Goal: Task Accomplishment & Management: Complete application form

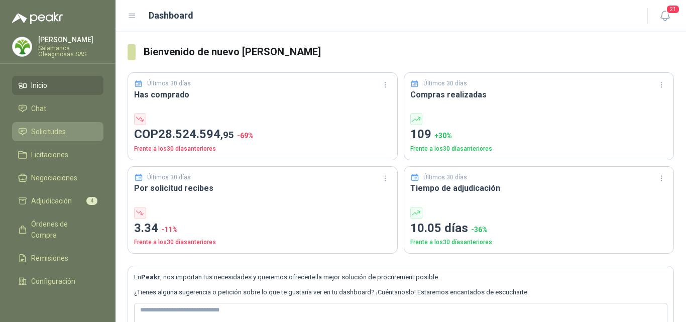
click at [72, 125] on link "Solicitudes" at bounding box center [57, 131] width 91 height 19
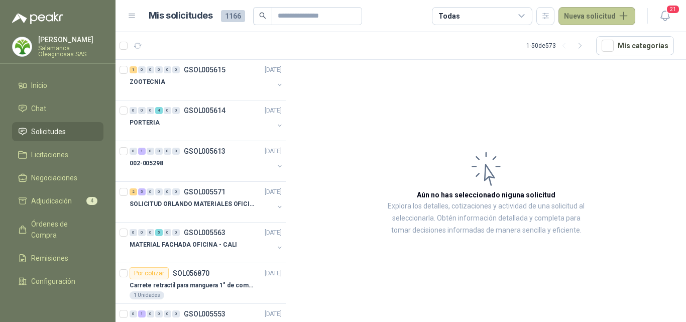
click at [595, 14] on button "Nueva solicitud" at bounding box center [596, 16] width 77 height 18
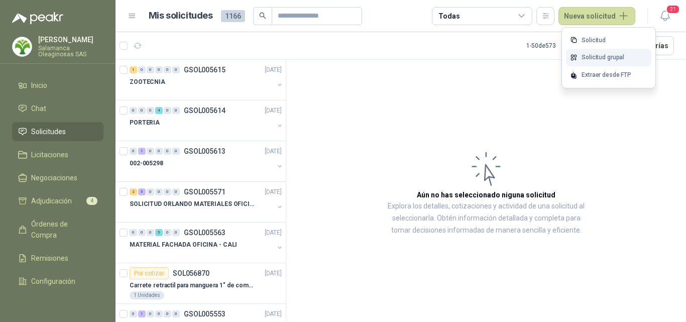
click at [591, 61] on link "Solicitud grupal" at bounding box center [608, 58] width 85 height 18
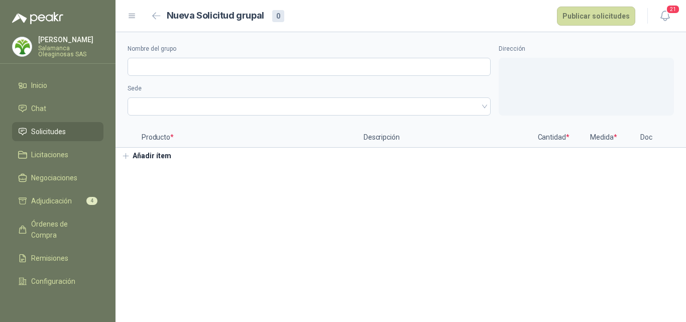
click at [159, 155] on button "Añadir ítem" at bounding box center [146, 156] width 62 height 17
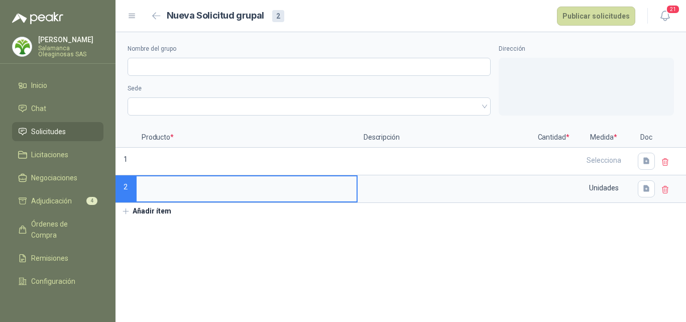
type input "*"
click at [223, 186] on input "**********" at bounding box center [247, 186] width 220 height 20
type input "**********"
click at [545, 191] on input at bounding box center [553, 186] width 38 height 20
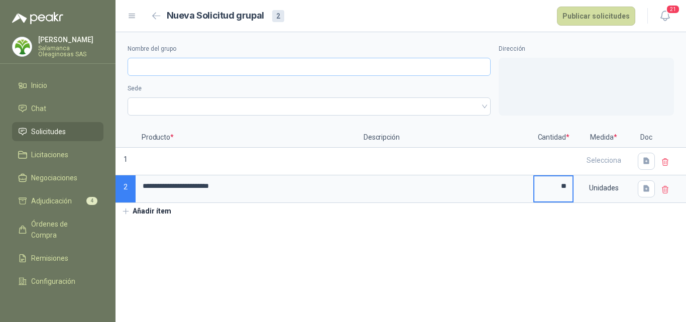
type input "**"
click at [184, 68] on input "Nombre del grupo" at bounding box center [308, 67] width 363 height 18
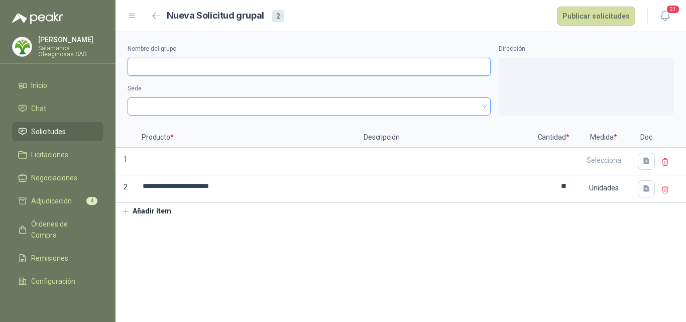
click at [145, 109] on span at bounding box center [309, 106] width 351 height 15
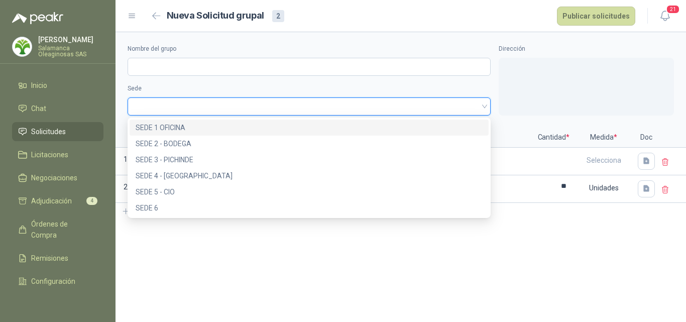
click at [180, 125] on div "SEDE 1 OFICINA" at bounding box center [309, 127] width 347 height 11
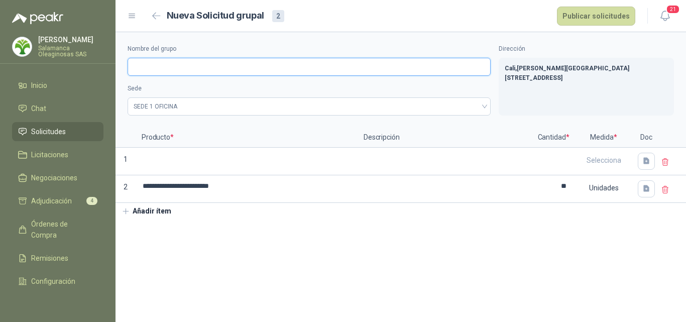
click at [152, 71] on input "Nombre del grupo" at bounding box center [308, 67] width 363 height 18
type input "*"
click at [667, 161] on icon at bounding box center [665, 162] width 9 height 9
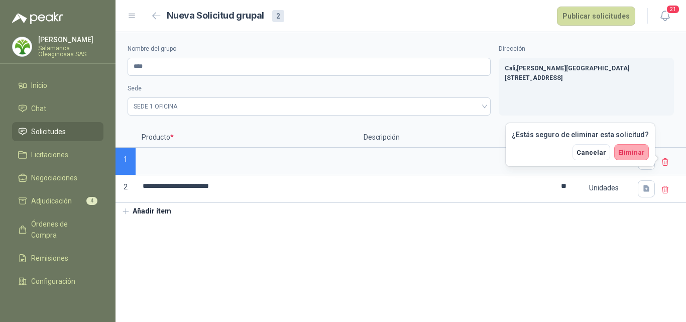
click at [634, 153] on span "Eliminar" at bounding box center [631, 153] width 27 height 8
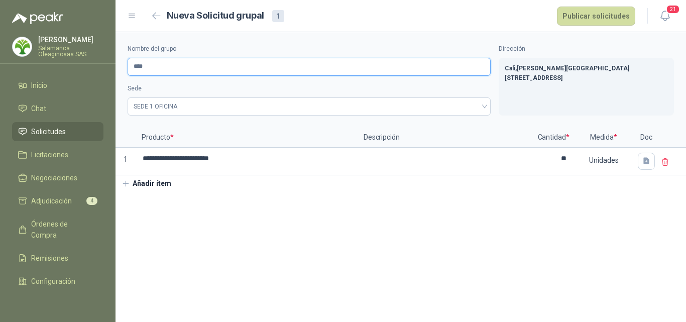
click at [173, 70] on input "****" at bounding box center [308, 67] width 363 height 18
click at [148, 65] on input "********" at bounding box center [308, 67] width 363 height 18
click at [217, 136] on p "Producto *" at bounding box center [247, 137] width 222 height 20
click at [149, 67] on input "********" at bounding box center [308, 67] width 363 height 18
click at [143, 64] on input "********" at bounding box center [308, 67] width 363 height 18
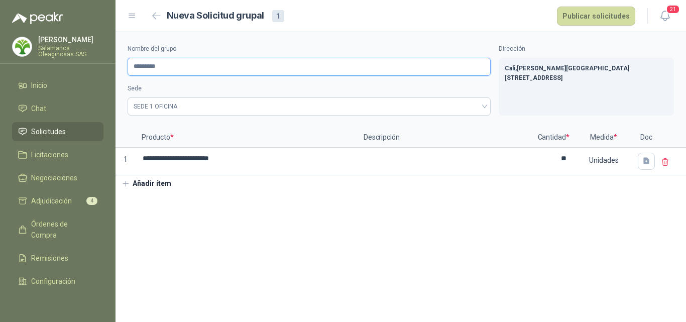
click at [149, 62] on input "*********" at bounding box center [308, 67] width 363 height 18
click at [196, 117] on div "**********" at bounding box center [400, 79] width 570 height 95
click at [150, 67] on input "**********" at bounding box center [308, 67] width 363 height 18
click at [151, 67] on input "**********" at bounding box center [308, 67] width 363 height 18
type input "*********"
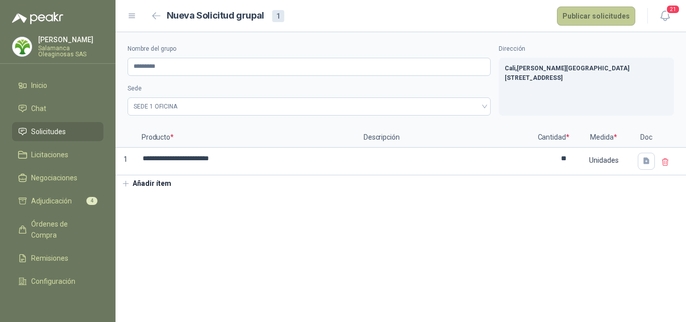
click at [618, 19] on button "Publicar solicitudes" at bounding box center [596, 16] width 78 height 19
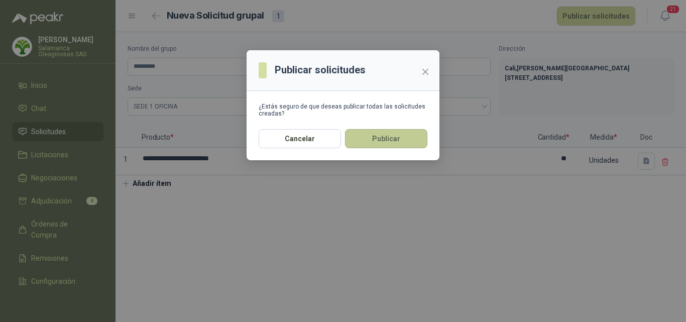
click at [386, 140] on button "Publicar" at bounding box center [386, 138] width 82 height 19
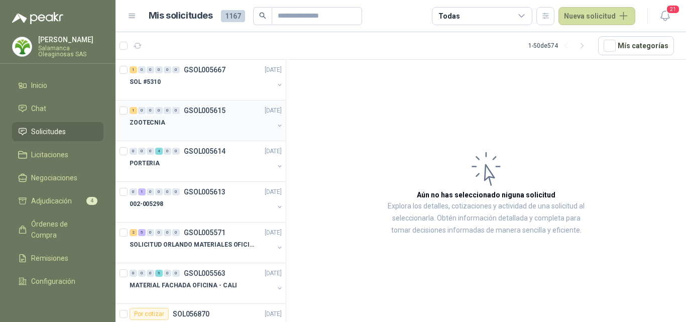
click at [162, 100] on div "1 0 0 0 0 0 GSOL005615 24/09/25 ZOOTECNIA" at bounding box center [200, 120] width 170 height 41
click at [166, 94] on div at bounding box center [201, 92] width 144 height 8
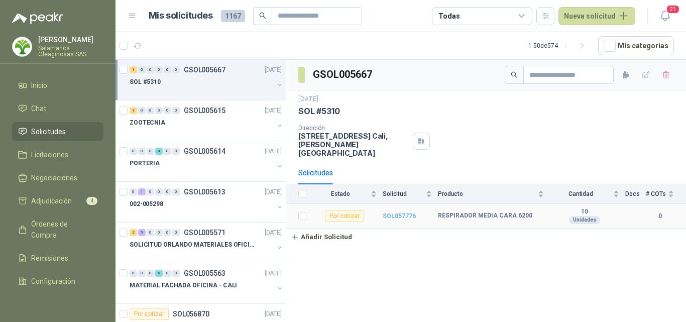
click at [408, 212] on b "SOL057776" at bounding box center [398, 215] width 33 height 7
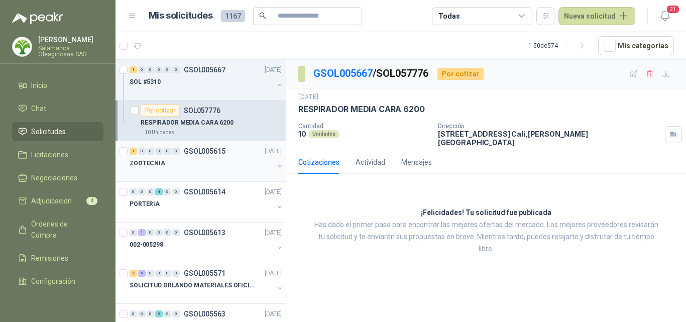
click at [218, 166] on div "ZOOTECNIA" at bounding box center [201, 163] width 144 height 12
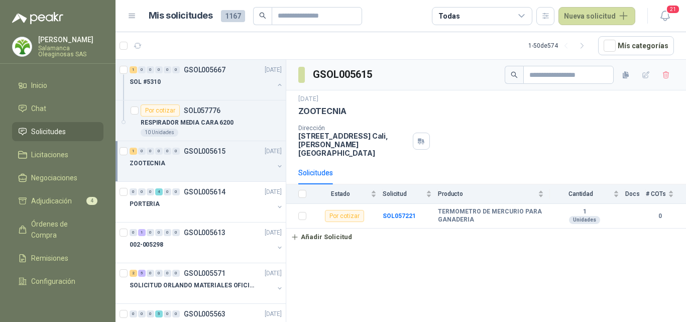
click at [63, 44] on div "Monica Pareja Salamanca Oleaginosas SAS" at bounding box center [70, 46] width 65 height 21
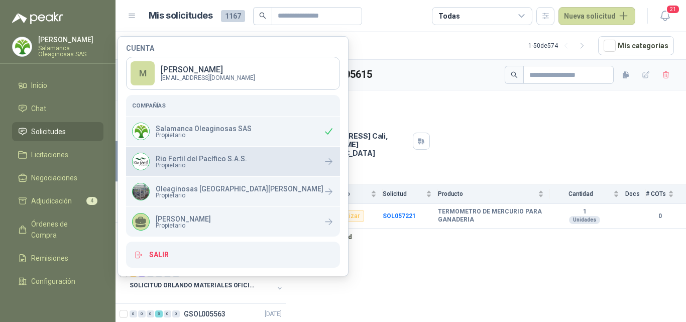
click at [187, 160] on p "Rio Fertil del Pacífico S.A.S." at bounding box center [201, 158] width 91 height 7
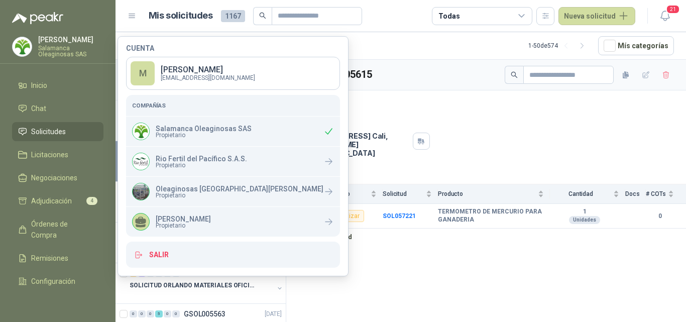
click at [364, 283] on div "GSOL005615 24 sept, 2025 ZOOTECNIA Dirección CALLE 4 No.27 -79 Cali , Valle del…" at bounding box center [486, 193] width 400 height 266
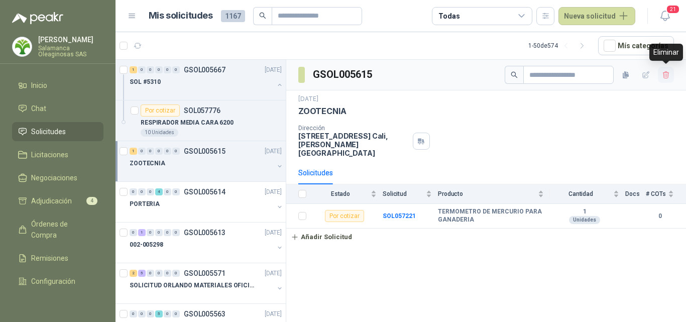
click at [667, 71] on icon "button" at bounding box center [666, 75] width 9 height 9
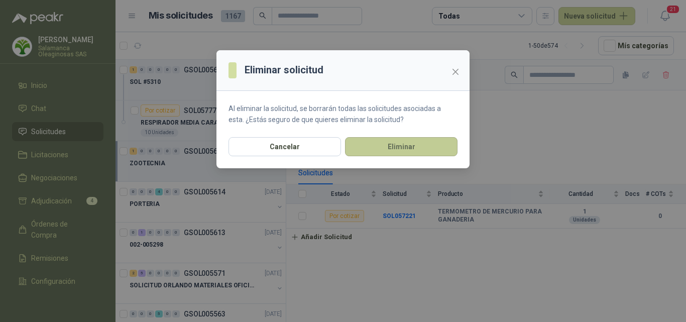
click at [409, 143] on button "Eliminar" at bounding box center [401, 146] width 112 height 19
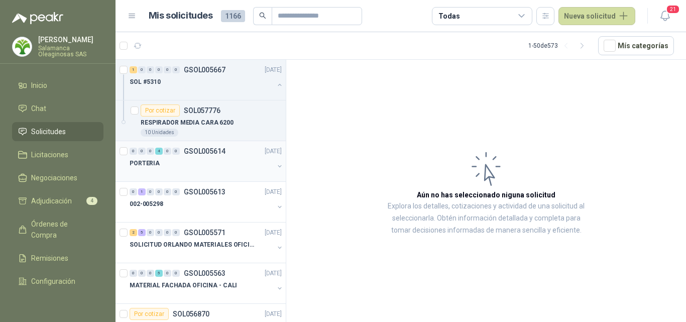
click at [187, 172] on div at bounding box center [201, 173] width 144 height 8
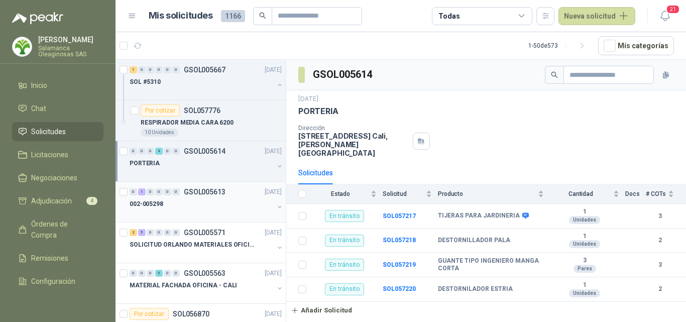
click at [178, 205] on div "002-005298" at bounding box center [201, 204] width 144 height 12
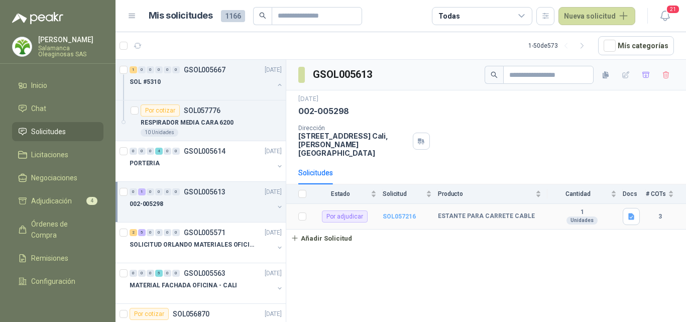
click at [385, 213] on b "SOL057216" at bounding box center [398, 216] width 33 height 7
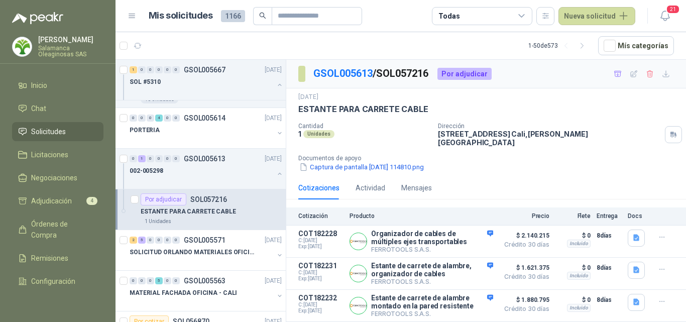
scroll to position [50, 0]
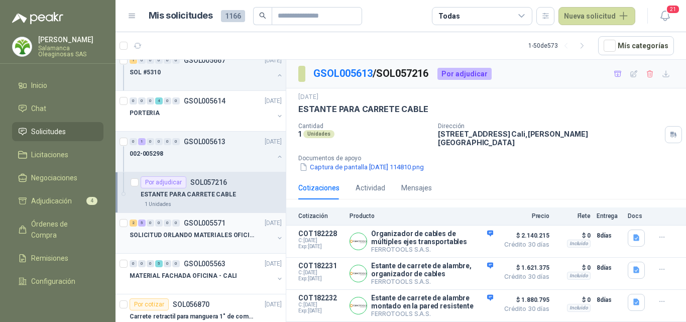
click at [208, 242] on div at bounding box center [201, 245] width 144 height 8
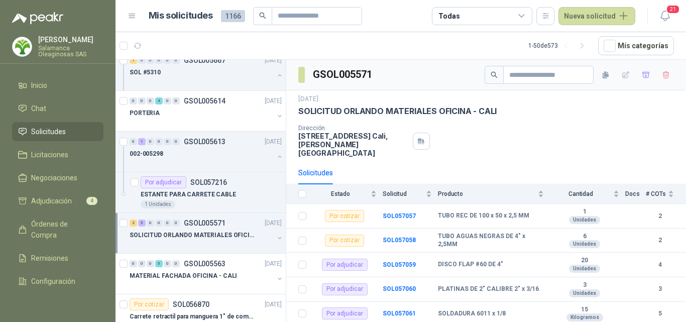
scroll to position [100, 0]
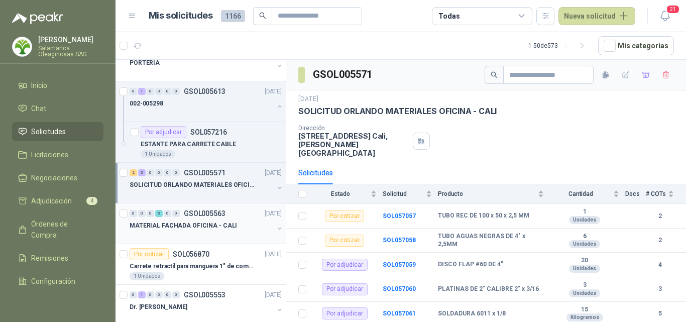
click at [209, 237] on div at bounding box center [201, 235] width 144 height 8
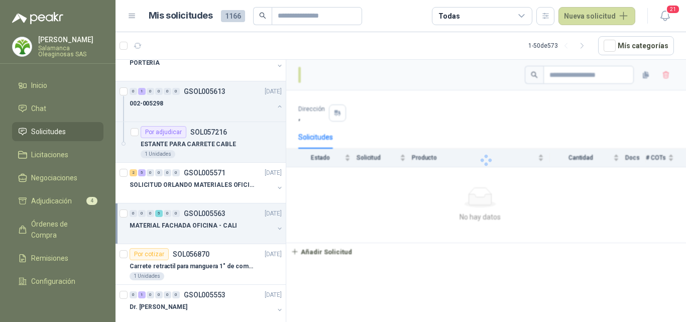
click at [42, 50] on p "Salamanca Oleaginosas SAS" at bounding box center [70, 51] width 65 height 12
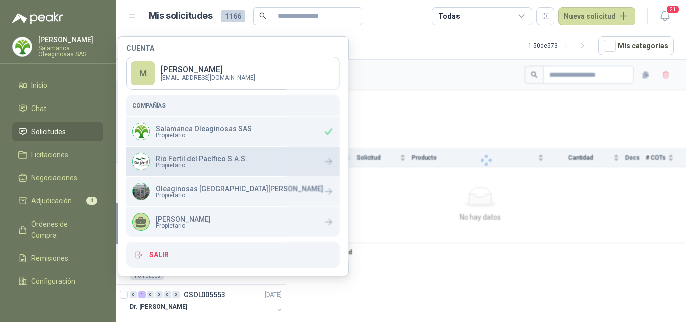
click at [174, 162] on span "Propietario" at bounding box center [201, 165] width 91 height 6
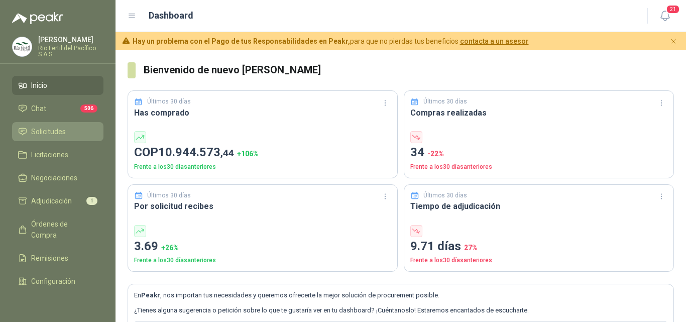
click at [60, 131] on span "Solicitudes" at bounding box center [48, 131] width 35 height 11
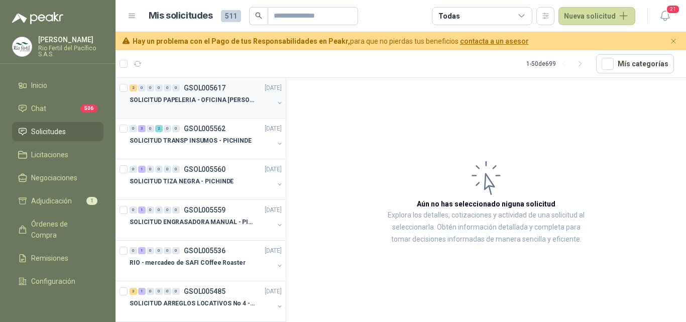
click at [217, 110] on div at bounding box center [201, 110] width 144 height 8
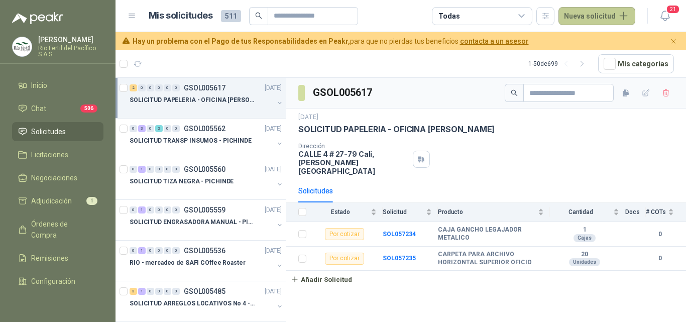
click at [600, 21] on button "Nueva solicitud" at bounding box center [596, 16] width 77 height 18
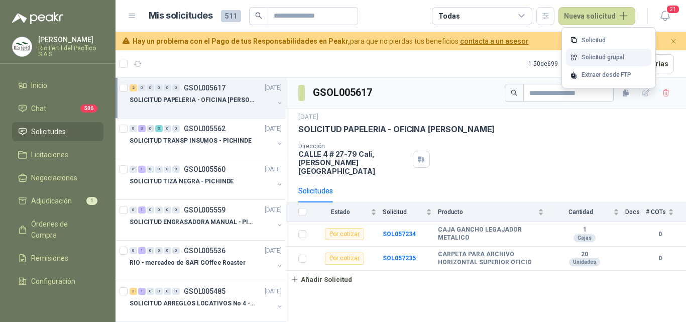
click at [601, 57] on link "Solicitud grupal" at bounding box center [608, 58] width 85 height 18
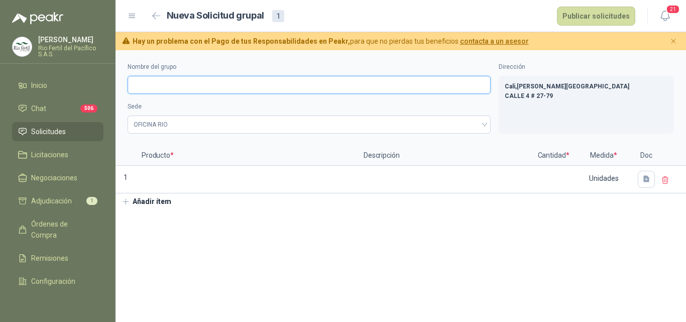
click at [218, 82] on input "Nombre del grupo" at bounding box center [308, 85] width 363 height 18
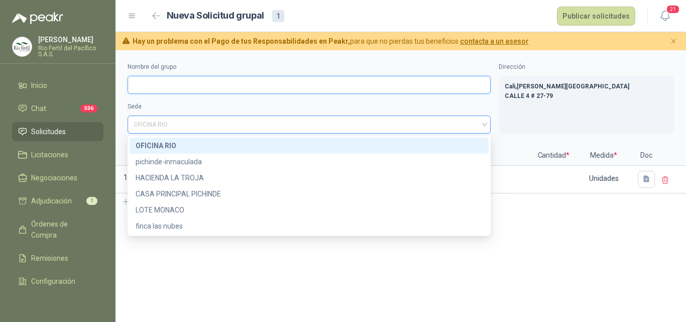
click at [159, 124] on span "OFICINA RIO" at bounding box center [309, 124] width 351 height 15
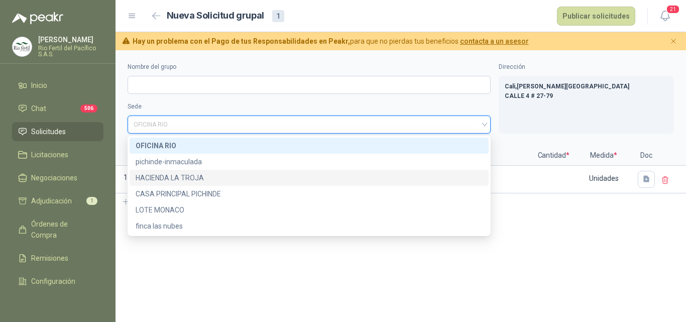
click at [176, 176] on div "HACIENDA LA TROJA" at bounding box center [309, 177] width 347 height 11
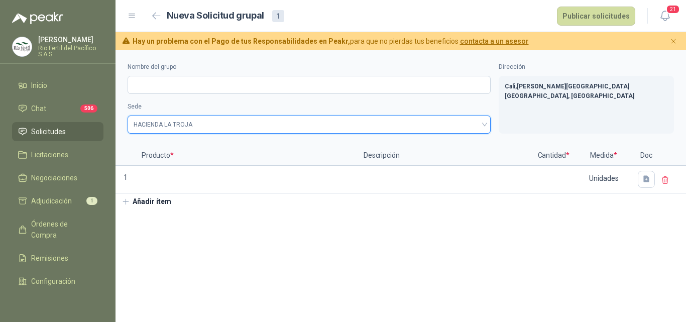
click at [155, 204] on button "Añadir ítem" at bounding box center [146, 201] width 62 height 17
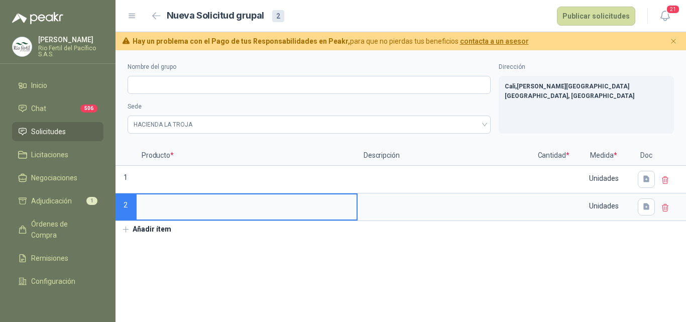
click at [154, 234] on button "Añadir ítem" at bounding box center [146, 229] width 62 height 17
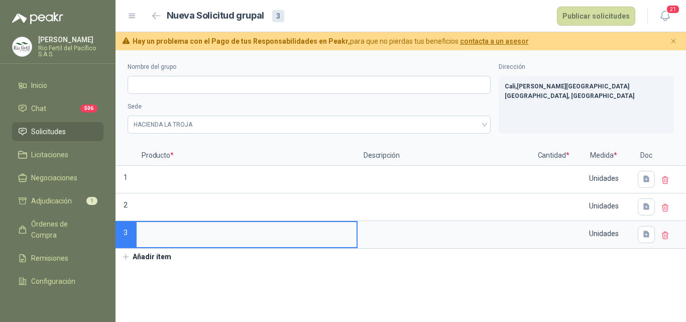
click at [155, 256] on button "Añadir ítem" at bounding box center [146, 256] width 62 height 17
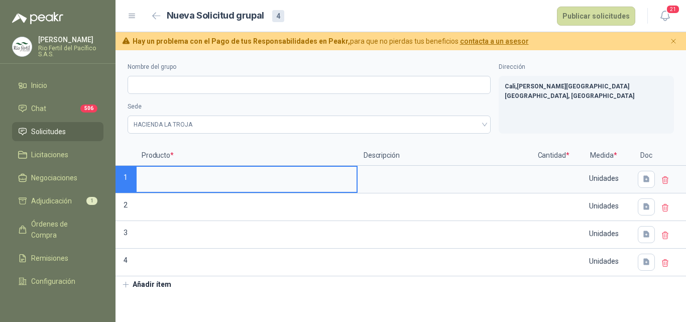
click at [177, 178] on input at bounding box center [247, 177] width 220 height 20
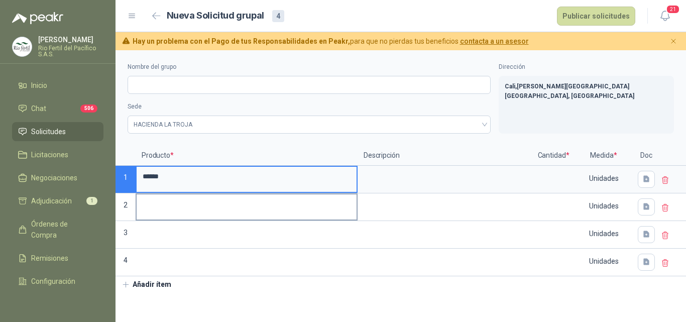
type input "******"
click at [161, 210] on input at bounding box center [247, 204] width 220 height 20
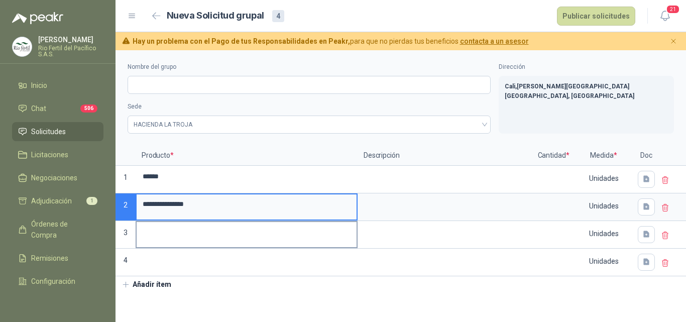
type input "**********"
click at [149, 232] on input at bounding box center [247, 232] width 220 height 20
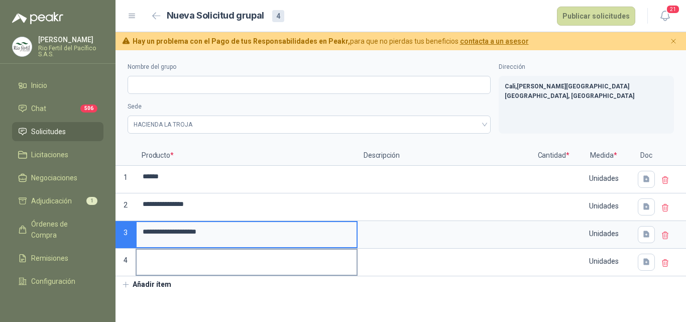
type input "**********"
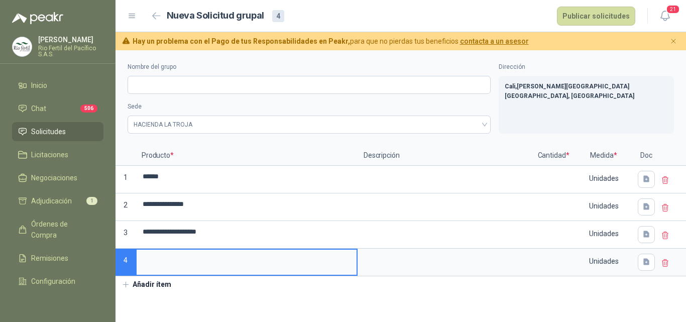
click at [158, 254] on input at bounding box center [247, 259] width 220 height 20
type input "**********"
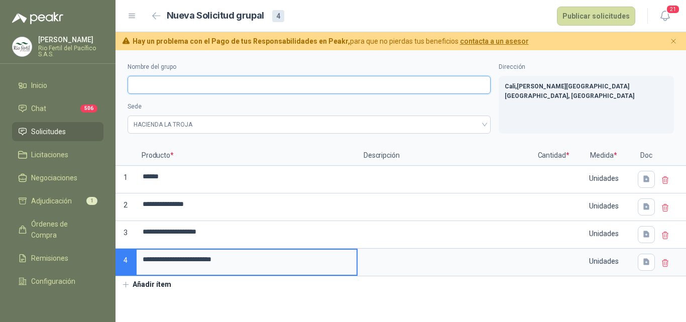
click at [170, 84] on input "Nombre del grupo" at bounding box center [308, 85] width 363 height 18
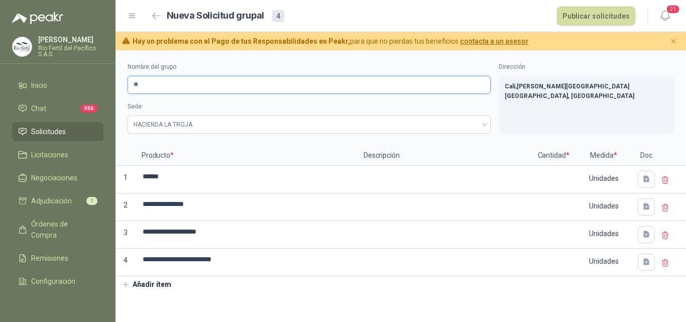
type input "*"
type input "********"
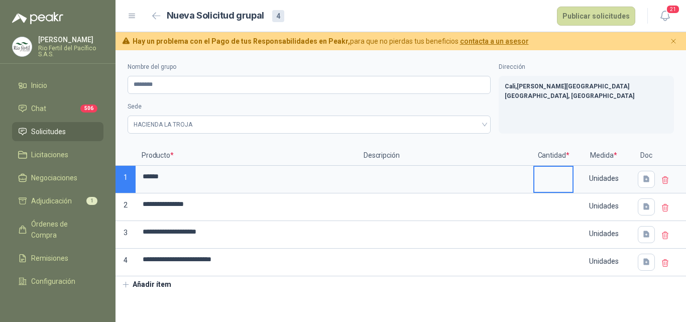
click at [549, 179] on input at bounding box center [553, 177] width 38 height 20
click at [221, 178] on input "******" at bounding box center [247, 177] width 220 height 20
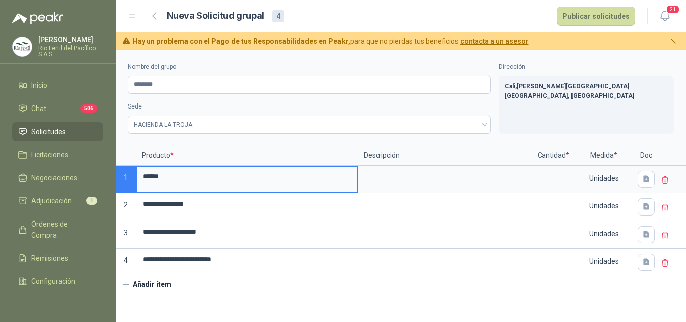
click at [221, 178] on input "******" at bounding box center [247, 177] width 220 height 20
click at [221, 179] on input "******" at bounding box center [247, 177] width 220 height 20
type input "**********"
click at [561, 174] on input at bounding box center [553, 177] width 38 height 20
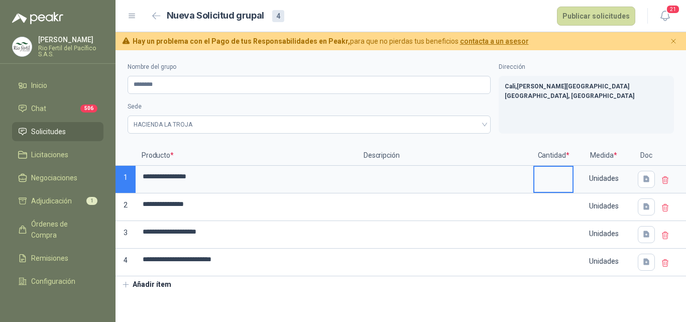
click at [153, 287] on button "Añadir ítem" at bounding box center [146, 284] width 62 height 17
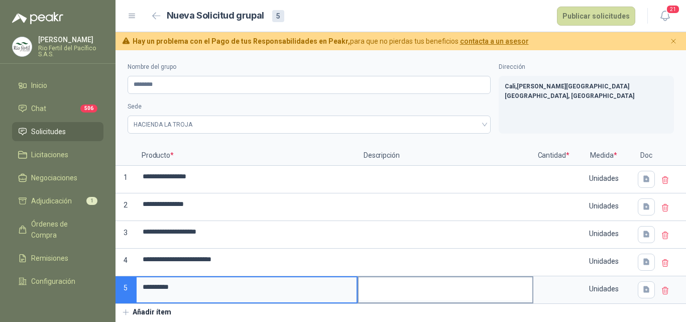
type input "**********"
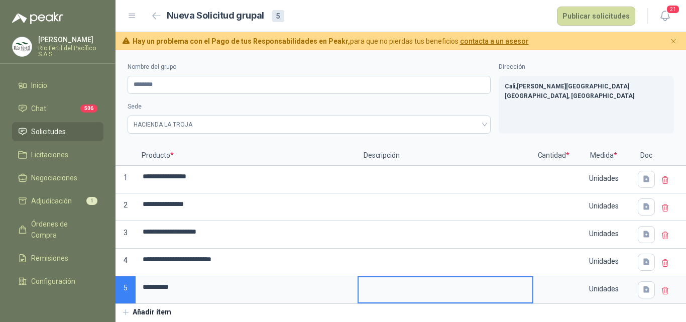
click at [523, 286] on textarea at bounding box center [445, 288] width 174 height 23
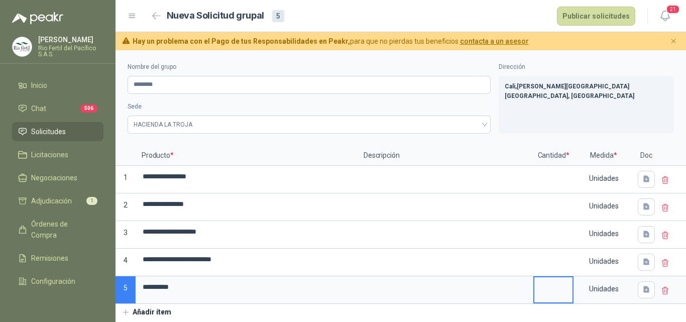
click at [544, 284] on input at bounding box center [553, 287] width 38 height 20
type input "*"
click at [568, 258] on input at bounding box center [553, 259] width 38 height 20
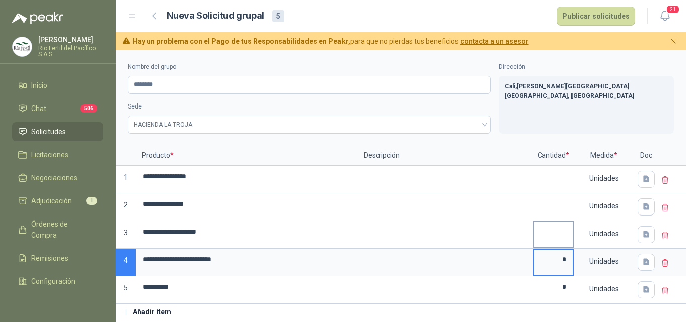
type input "*"
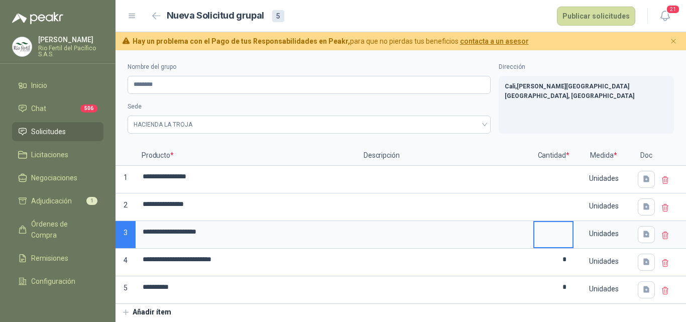
click at [554, 234] on input at bounding box center [553, 232] width 38 height 20
type input "*"
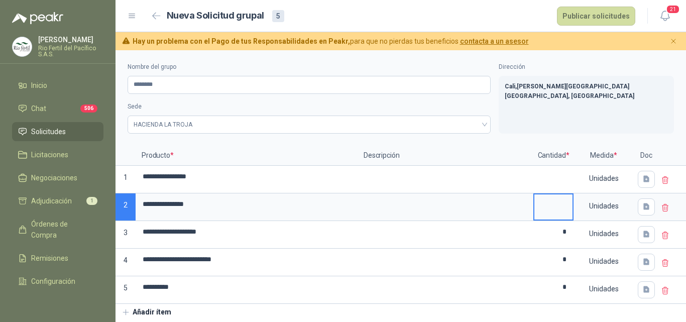
click at [562, 204] on input at bounding box center [553, 204] width 38 height 20
type input "*"
click at [544, 178] on input at bounding box center [553, 177] width 38 height 20
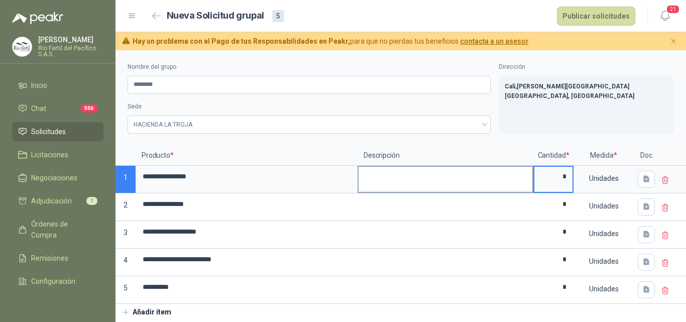
type input "*"
click at [398, 178] on textarea at bounding box center [445, 178] width 174 height 23
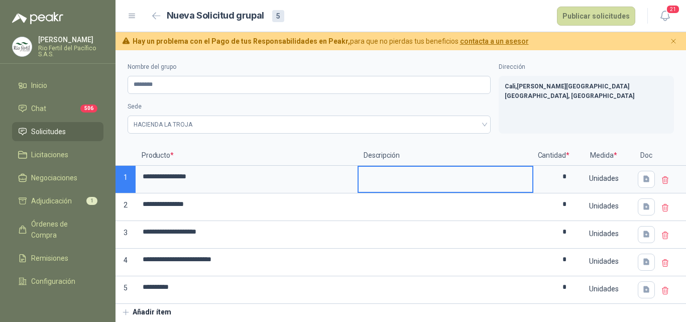
type textarea "*"
type textarea "***"
type textarea "****"
type textarea "*****"
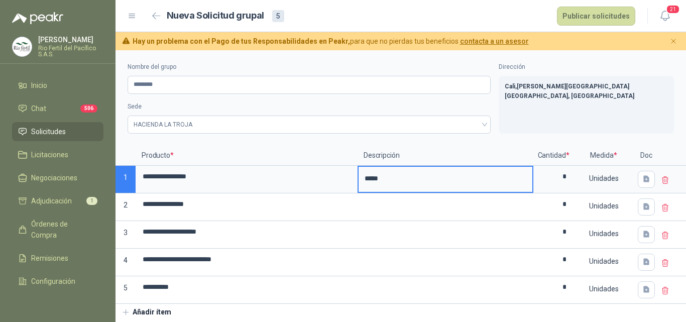
type textarea "*****"
type textarea "*******"
type textarea "********"
type textarea "*********"
click at [621, 174] on div "Unidades" at bounding box center [603, 178] width 58 height 23
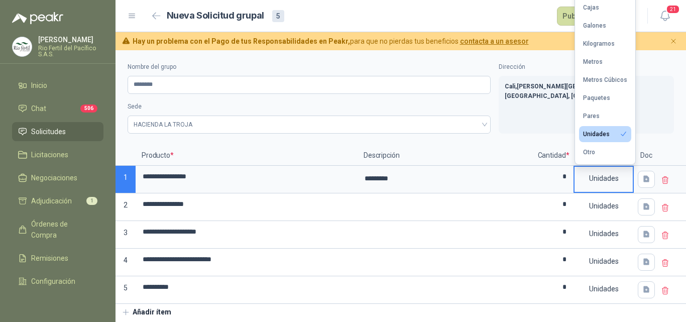
click at [603, 178] on div "Unidades" at bounding box center [603, 178] width 58 height 23
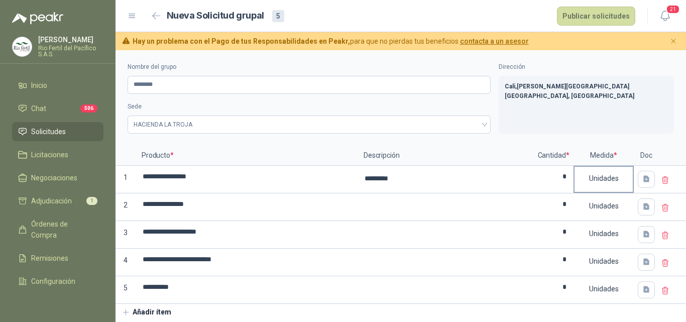
drag, startPoint x: 612, startPoint y: 173, endPoint x: 621, endPoint y: 177, distance: 9.4
click at [621, 177] on div "Unidades" at bounding box center [603, 178] width 58 height 23
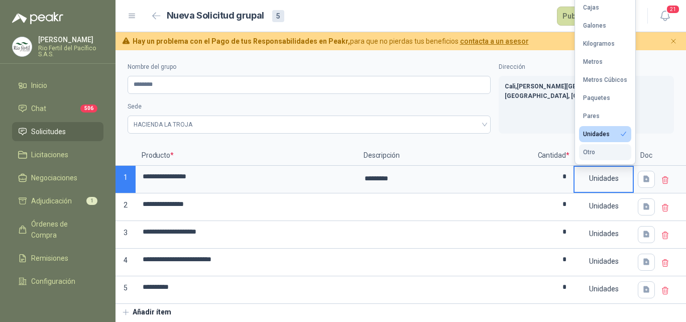
click at [605, 154] on button "Otro" at bounding box center [605, 152] width 52 height 16
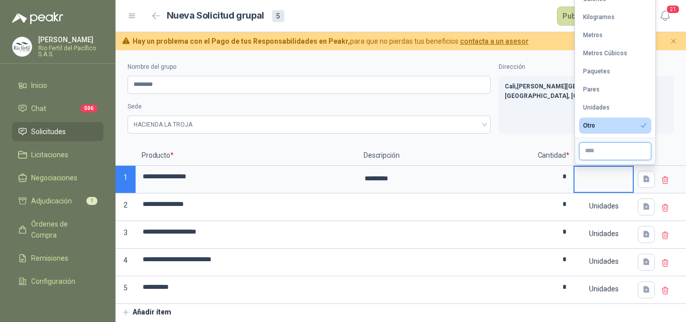
click at [601, 156] on input "text" at bounding box center [615, 151] width 72 height 18
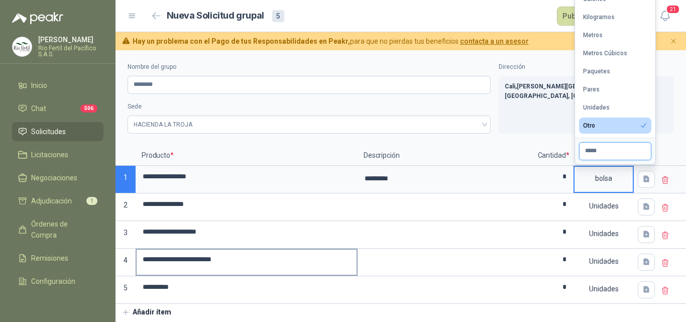
type input "*****"
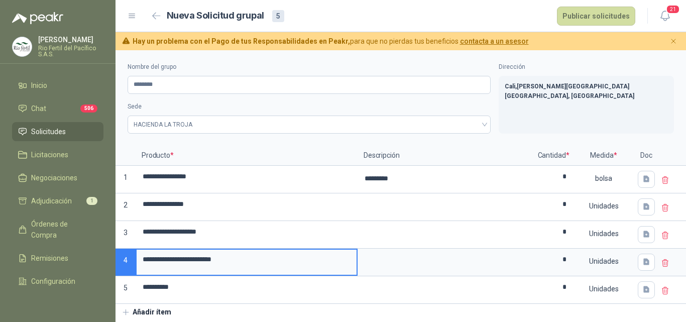
click at [348, 249] on input "**********" at bounding box center [247, 259] width 220 height 20
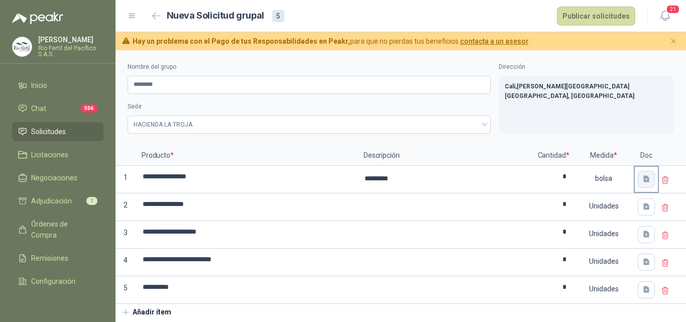
click at [642, 183] on icon "button" at bounding box center [646, 179] width 9 height 9
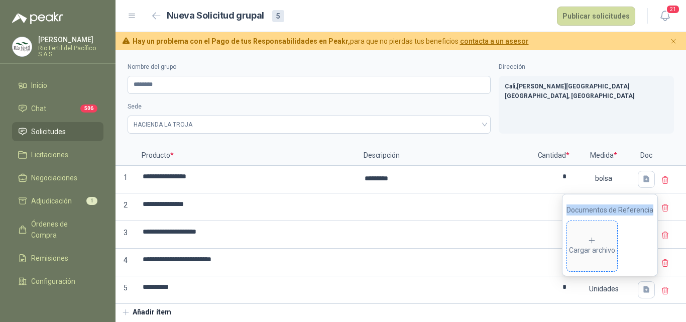
click at [593, 231] on span "Cargar archivo" at bounding box center [592, 246] width 50 height 50
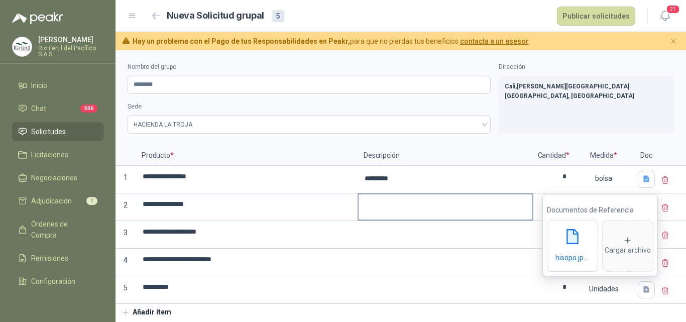
click at [513, 216] on textarea at bounding box center [445, 205] width 174 height 23
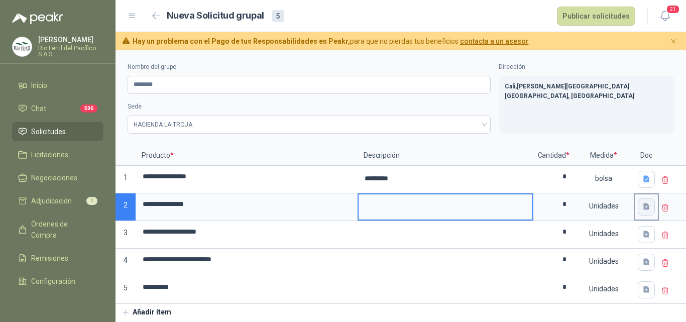
click at [644, 212] on button "button" at bounding box center [645, 206] width 17 height 17
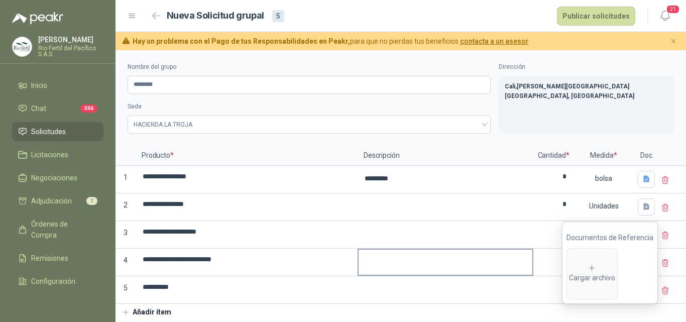
click at [485, 248] on div at bounding box center [445, 262] width 176 height 28
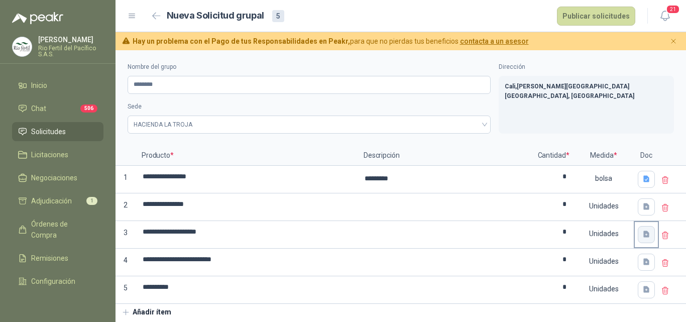
click at [642, 234] on icon "button" at bounding box center [646, 234] width 9 height 9
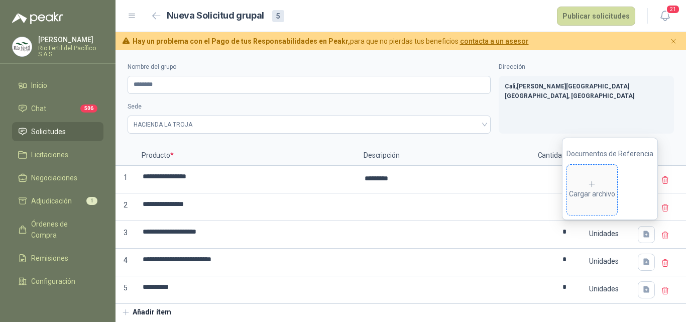
click at [592, 201] on span "Cargar archivo" at bounding box center [592, 190] width 50 height 50
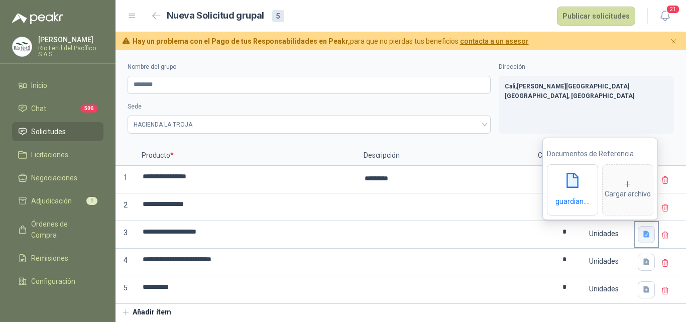
click at [644, 239] on button "button" at bounding box center [645, 234] width 17 height 17
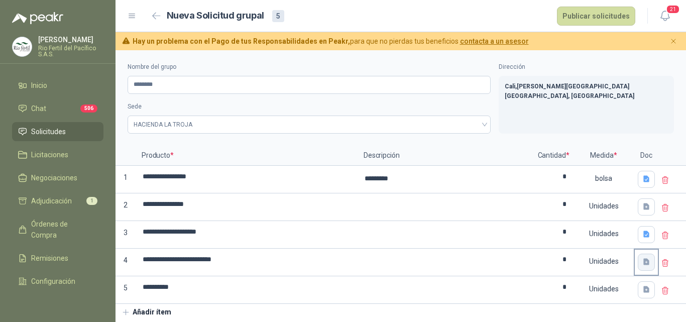
click at [643, 262] on icon "button" at bounding box center [646, 261] width 6 height 7
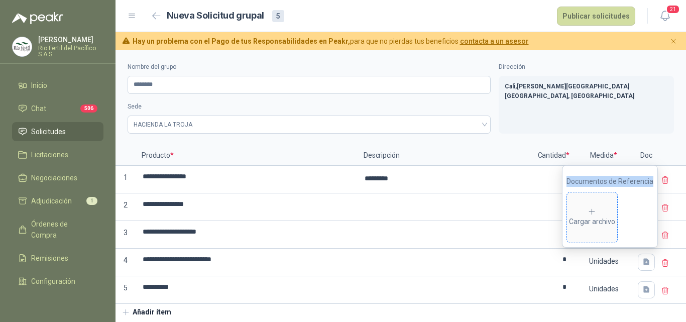
click at [604, 211] on div "Cargar archivo" at bounding box center [592, 217] width 46 height 20
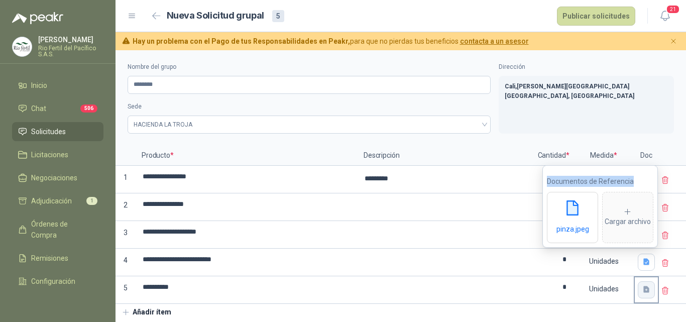
click at [649, 290] on icon "button" at bounding box center [646, 289] width 9 height 9
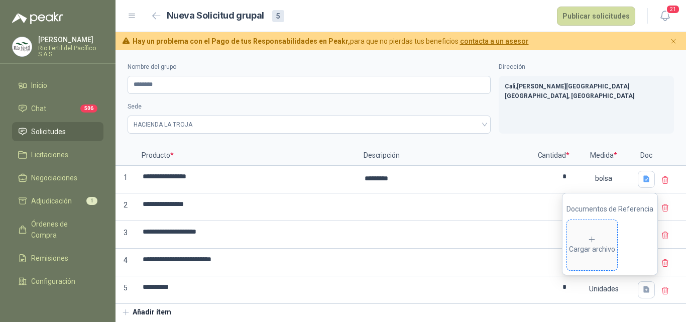
click at [602, 250] on div "Cargar archivo" at bounding box center [592, 245] width 46 height 20
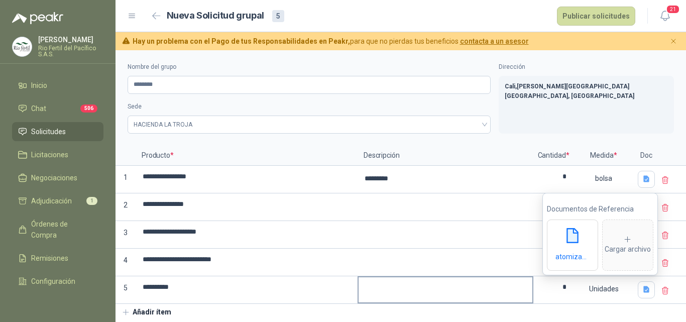
click at [500, 288] on textarea at bounding box center [445, 288] width 174 height 23
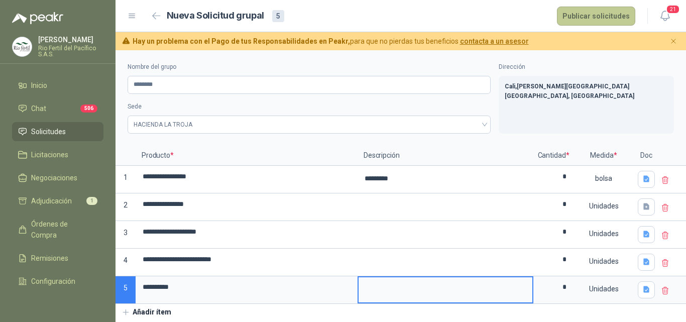
click at [609, 13] on button "Publicar solicitudes" at bounding box center [596, 16] width 78 height 19
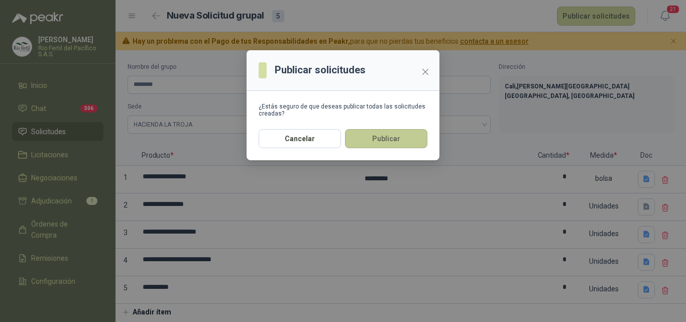
click at [408, 136] on button "Publicar" at bounding box center [386, 138] width 82 height 19
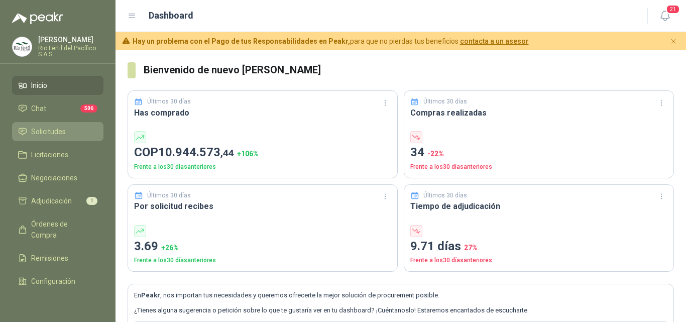
click at [36, 125] on link "Solicitudes" at bounding box center [57, 131] width 91 height 19
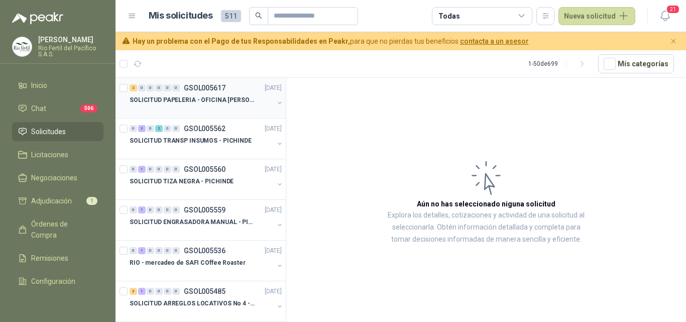
click at [203, 104] on p "SOLICITUD PAPELERIA - OFICINA SONIA" at bounding box center [191, 100] width 125 height 10
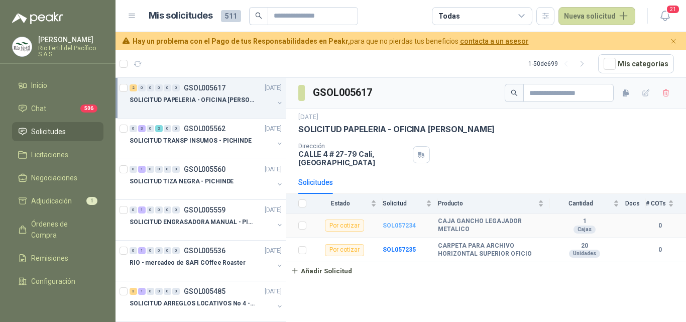
click at [407, 226] on b "SOL057234" at bounding box center [398, 225] width 33 height 7
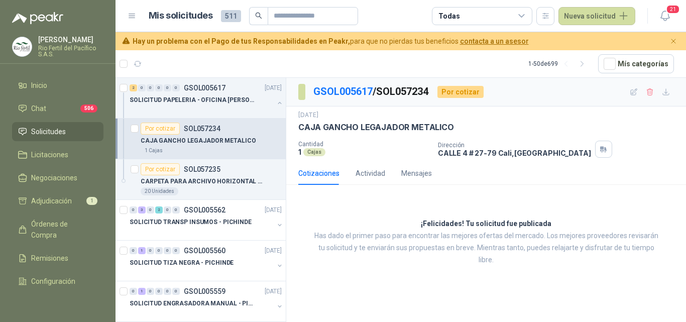
click at [169, 150] on div "1 Cajas" at bounding box center [211, 151] width 141 height 8
click at [178, 184] on p "CARPETA PARA ARCHIVO HORIZONTAL SUPERIOR OFICIO" at bounding box center [203, 182] width 125 height 10
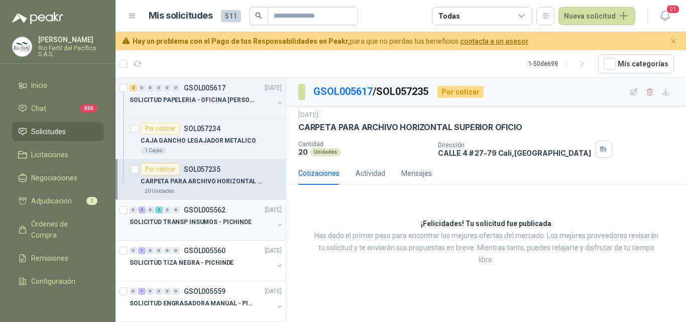
click at [205, 229] on div at bounding box center [201, 232] width 144 height 8
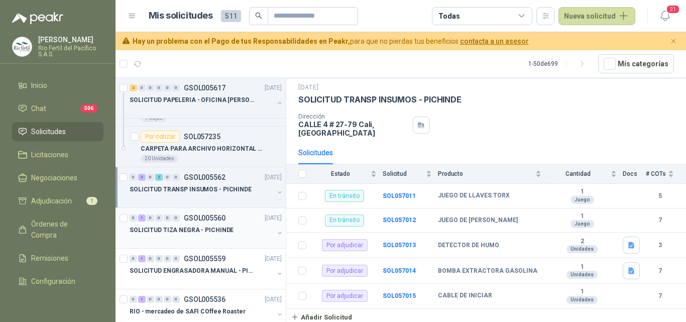
scroll to position [50, 0]
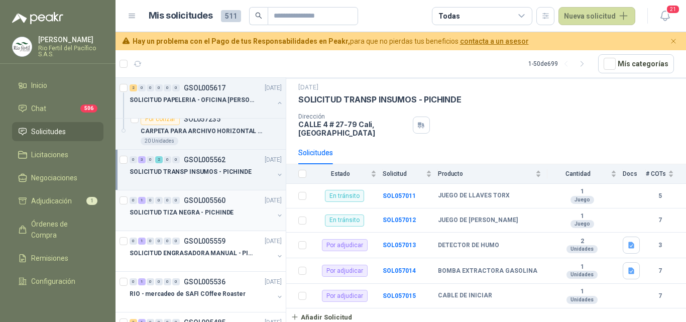
click at [202, 223] on div at bounding box center [201, 222] width 144 height 8
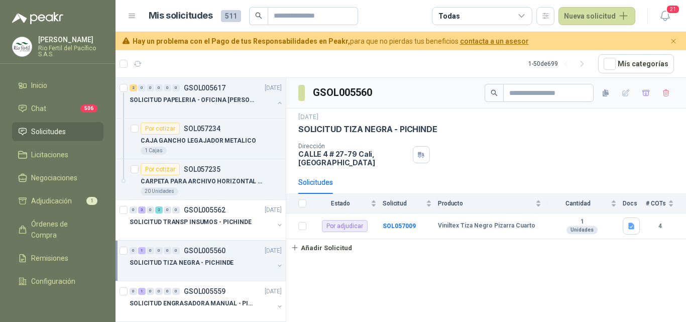
click at [58, 132] on span "Solicitudes" at bounding box center [48, 131] width 35 height 11
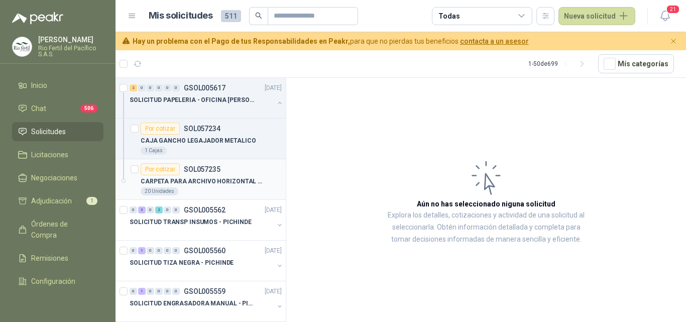
click at [219, 191] on div "20 Unidades" at bounding box center [211, 191] width 141 height 8
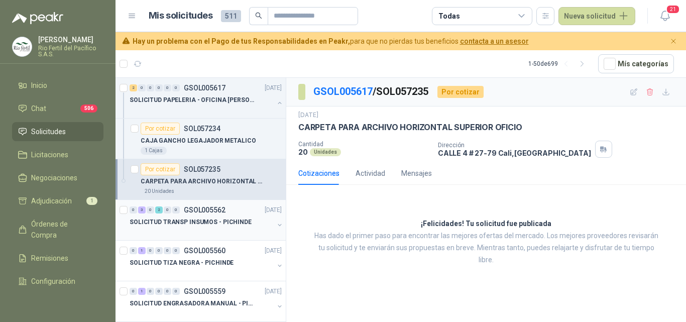
click at [207, 226] on p "SOLICITUD TRANSP INSUMOS - PICHINDE" at bounding box center [190, 222] width 122 height 10
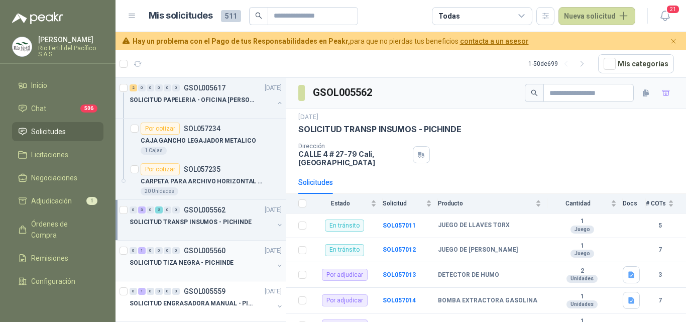
scroll to position [50, 0]
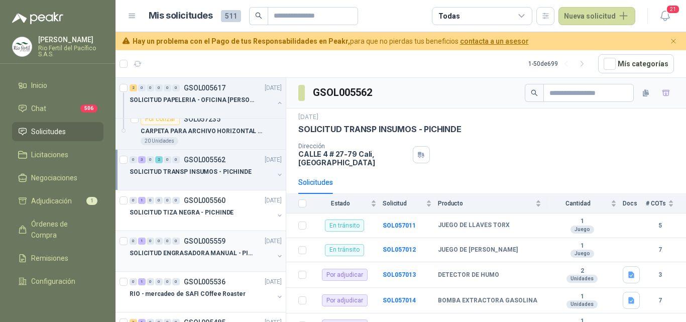
click at [210, 250] on p "SOLICITUD ENGRASADORA MANUAL - PICHINDE" at bounding box center [191, 253] width 125 height 10
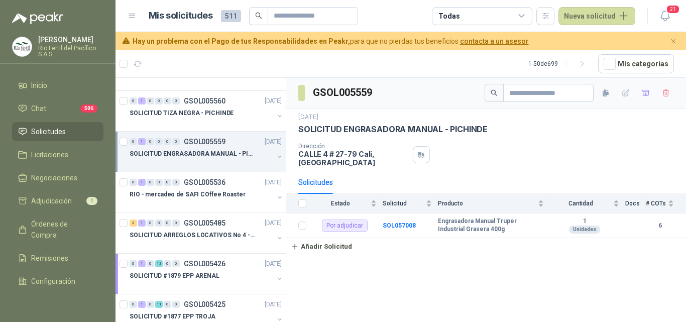
scroll to position [151, 0]
click at [192, 196] on p "RIO - mercadeo de SAFI COffee Roaster" at bounding box center [187, 194] width 116 height 10
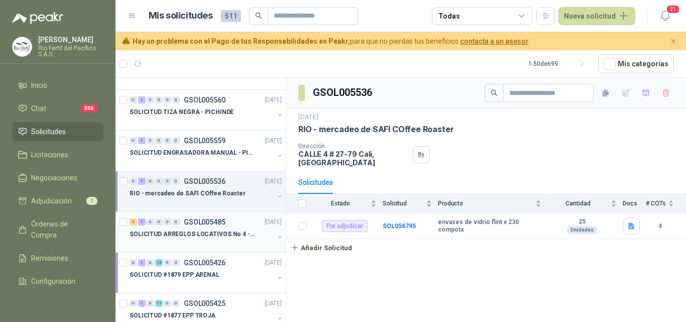
click at [201, 240] on div at bounding box center [201, 244] width 144 height 8
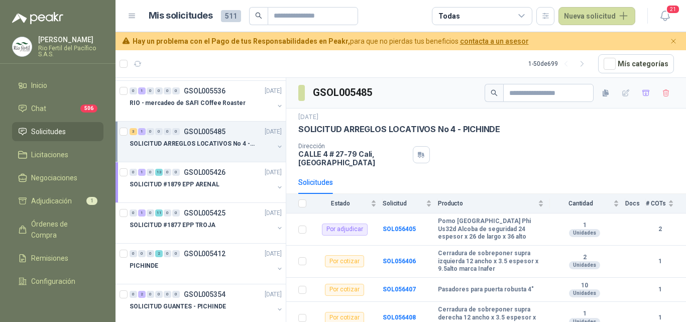
scroll to position [251, 0]
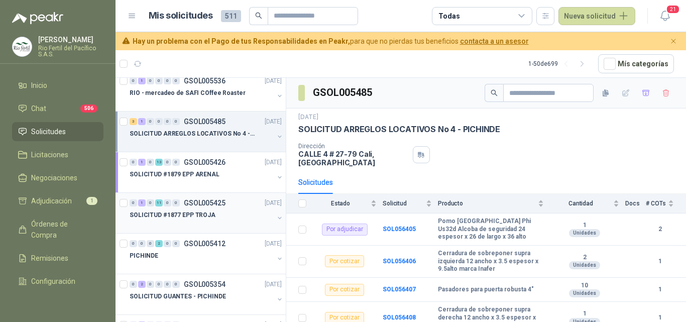
click at [197, 218] on p "SOLICITUD #1877 EPP TROJA" at bounding box center [172, 215] width 86 height 10
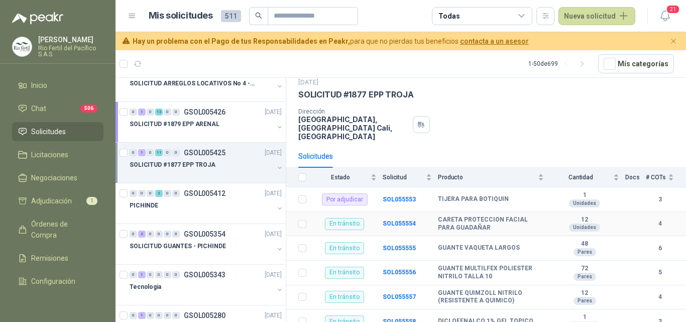
scroll to position [50, 0]
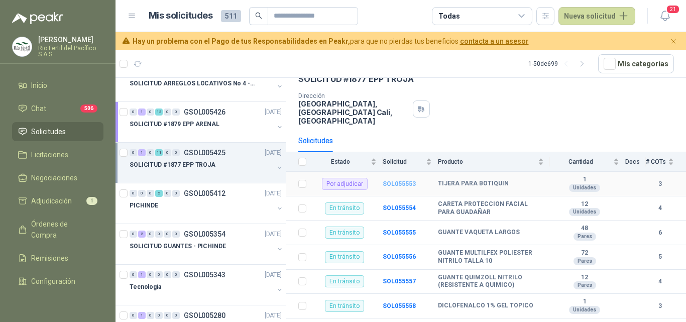
click at [387, 184] on b "SOL055553" at bounding box center [398, 183] width 33 height 7
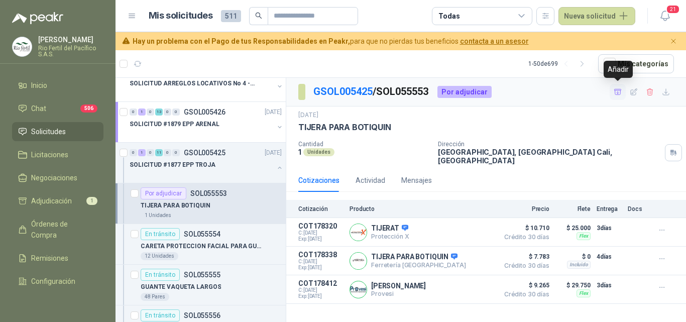
click at [616, 90] on icon "button" at bounding box center [617, 92] width 9 height 9
click at [184, 248] on p "CARETA PROTECCION FACIAL PARA GUADAÑAR" at bounding box center [203, 246] width 125 height 10
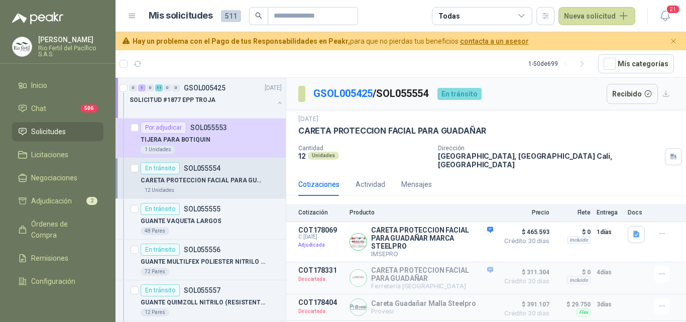
scroll to position [402, 0]
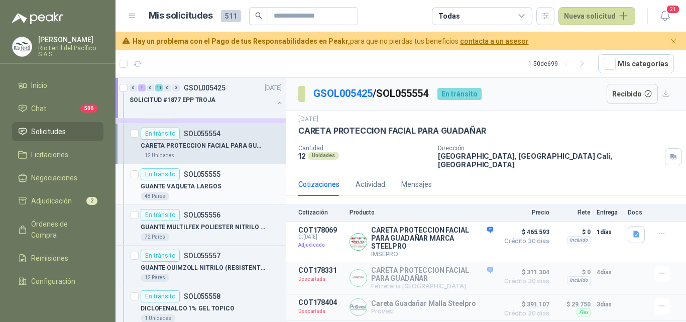
click at [200, 178] on p "SOL055555" at bounding box center [202, 174] width 37 height 7
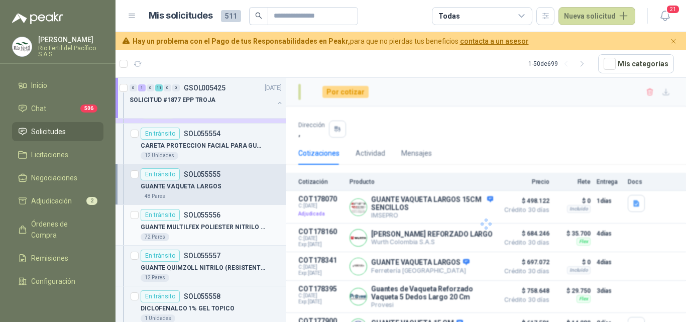
click at [202, 228] on p "GUANTE MULTILFEX POLIESTER NITRILO TALLA 10" at bounding box center [203, 227] width 125 height 10
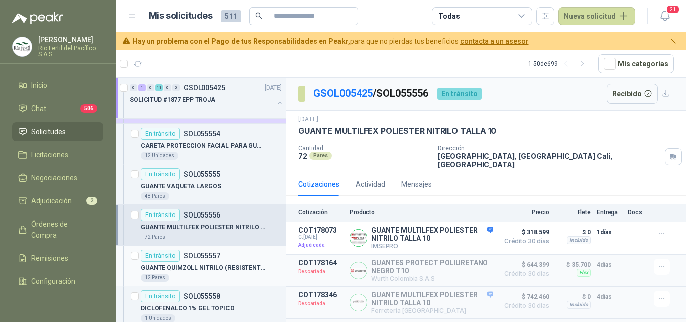
click at [212, 272] on p "GUANTE QUIMZOLL NITRILO (RESISTENTE A QUIMICO)" at bounding box center [203, 268] width 125 height 10
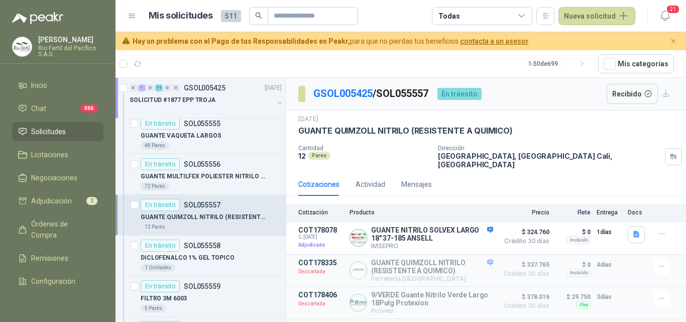
scroll to position [502, 0]
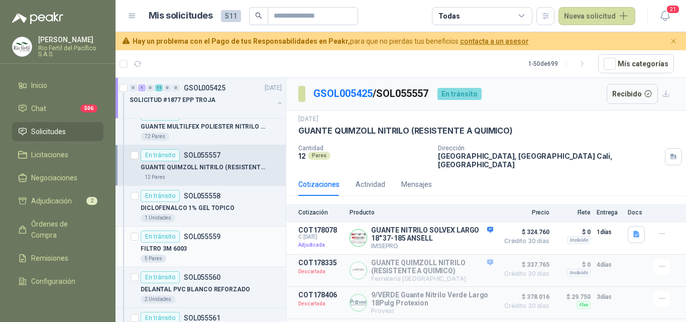
click at [211, 253] on div "FILTRO 3M 6003" at bounding box center [211, 248] width 141 height 12
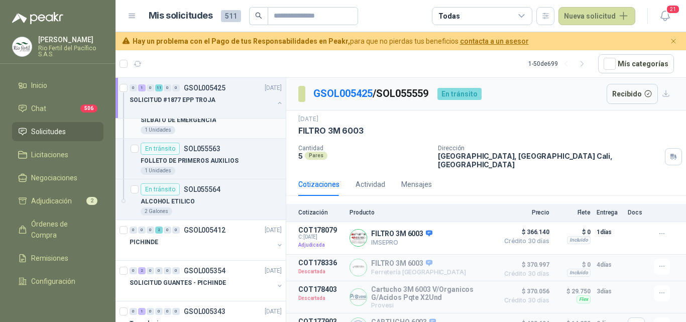
scroll to position [753, 0]
click at [208, 211] on div "2 Galones" at bounding box center [211, 211] width 141 height 8
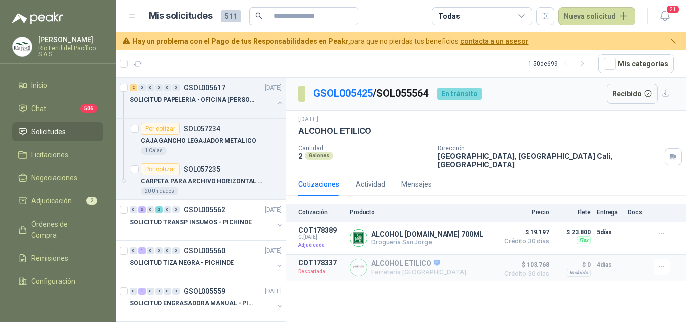
click at [56, 56] on p "Rio Fertil del Pacífico S.A.S." at bounding box center [70, 51] width 65 height 12
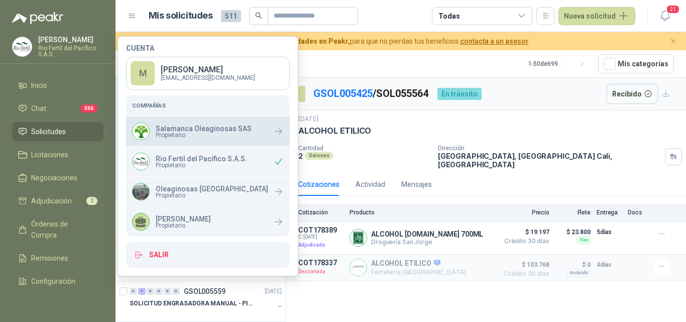
click at [170, 137] on span "Propietario" at bounding box center [204, 135] width 96 height 6
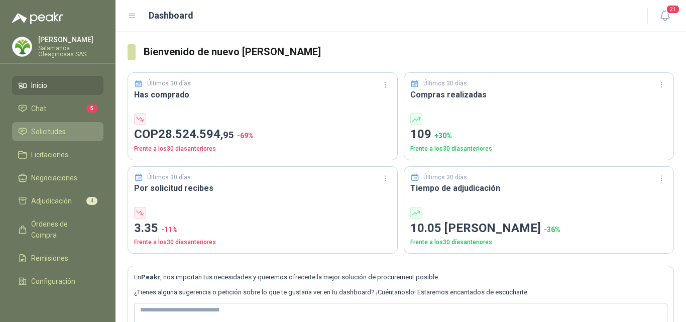
click at [46, 133] on span "Solicitudes" at bounding box center [48, 131] width 35 height 11
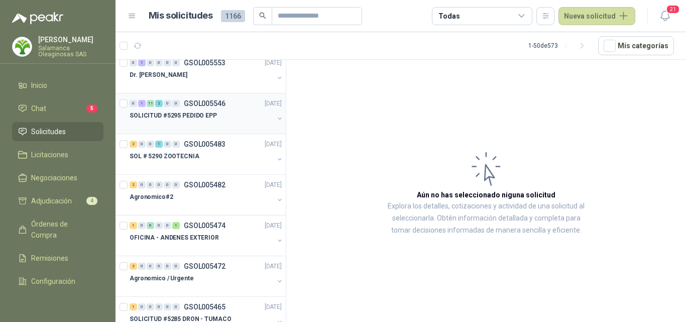
scroll to position [301, 0]
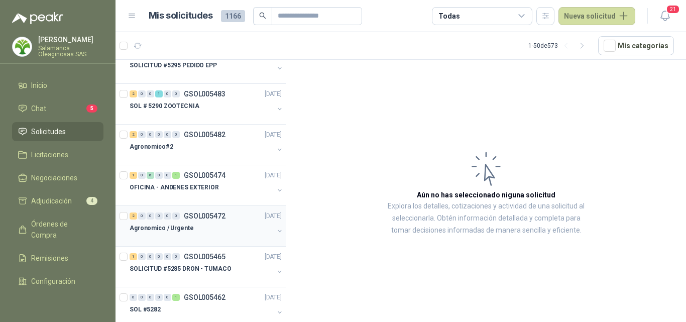
click at [225, 231] on div "Agronomico / Urgente" at bounding box center [201, 228] width 144 height 12
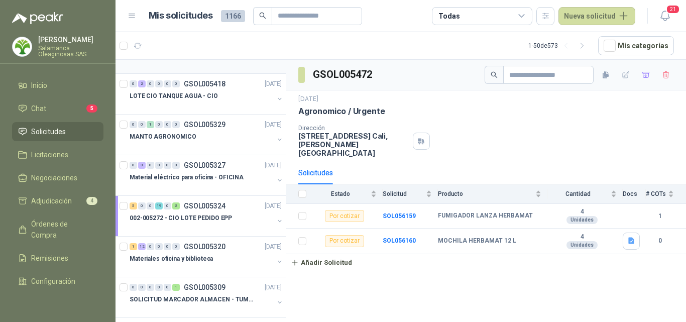
scroll to position [652, 0]
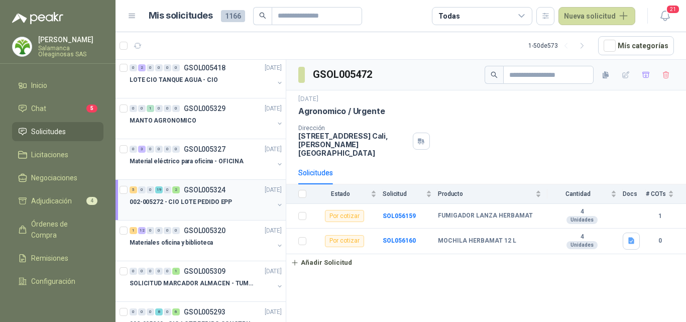
click at [214, 209] on div at bounding box center [201, 212] width 144 height 8
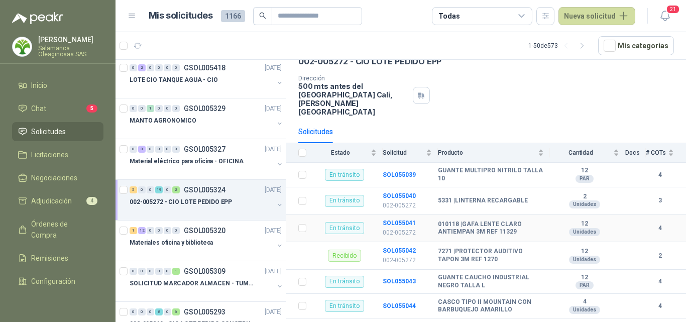
scroll to position [50, 0]
click at [64, 206] on link "Adjudicación 4" at bounding box center [57, 200] width 91 height 19
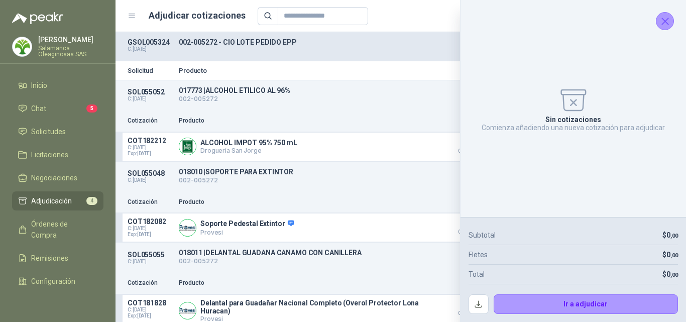
click at [662, 23] on icon "Cerrar" at bounding box center [664, 21] width 13 height 13
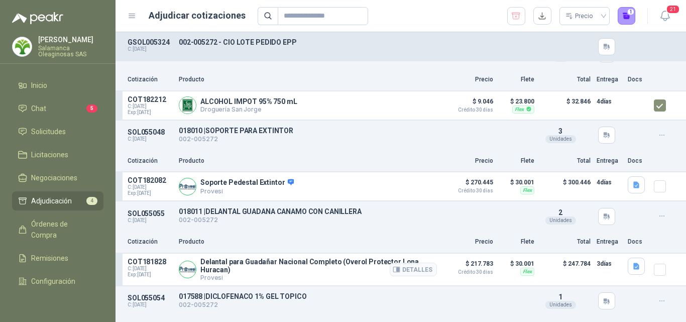
scroll to position [91, 0]
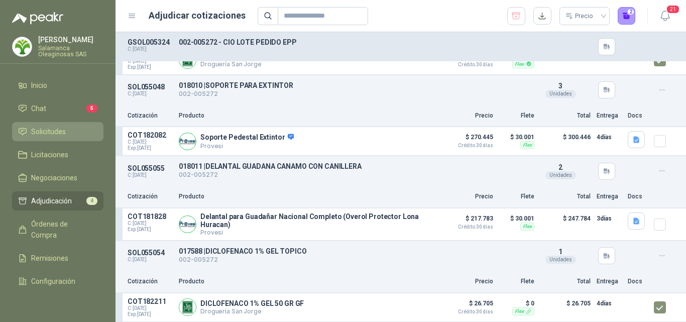
click at [58, 135] on span "Solicitudes" at bounding box center [48, 131] width 35 height 11
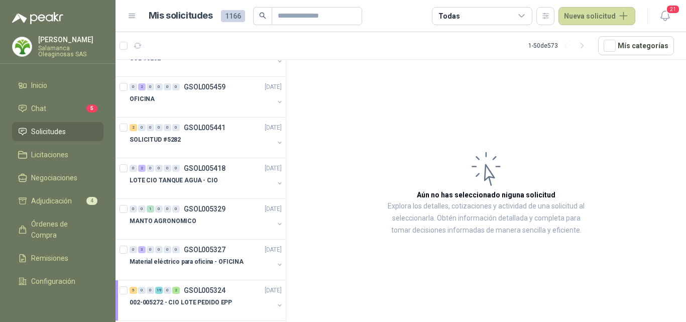
scroll to position [602, 0]
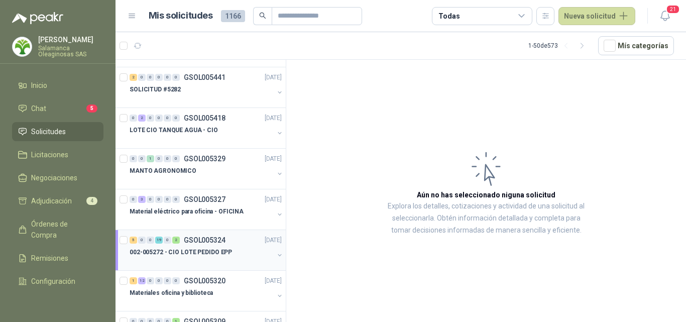
click at [228, 257] on div "002-005272 - CIO LOTE PEDIDO EPP" at bounding box center [201, 252] width 144 height 12
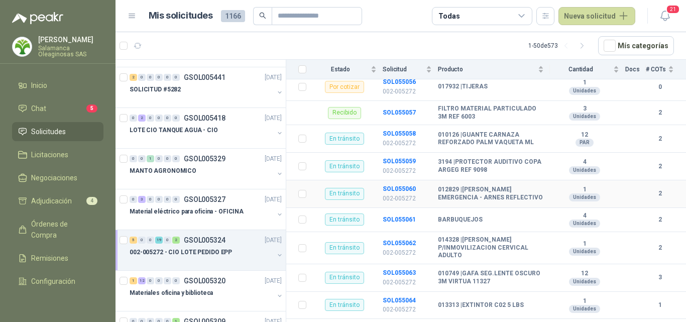
scroll to position [587, 0]
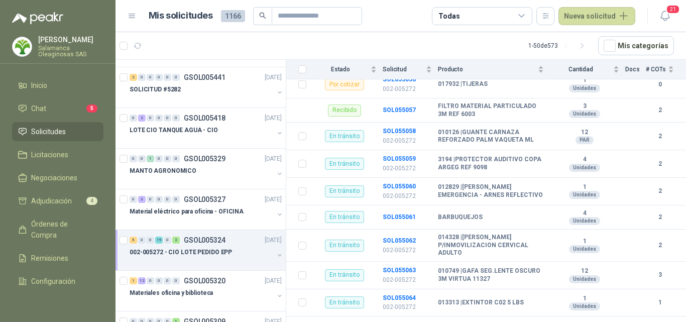
click at [230, 261] on div at bounding box center [201, 262] width 144 height 8
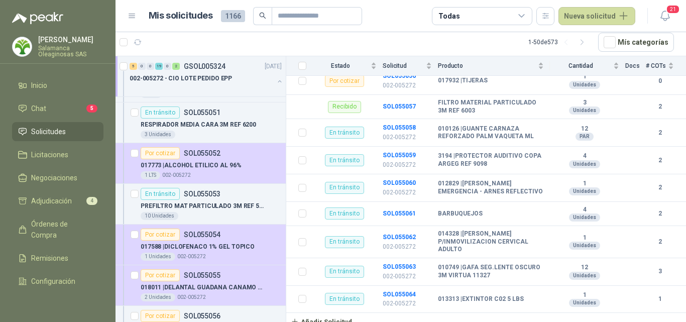
scroll to position [1305, 0]
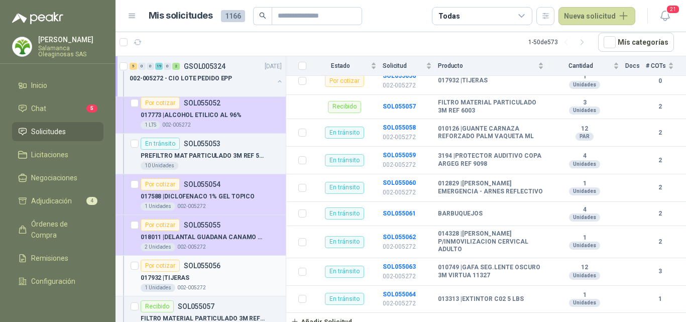
click at [227, 272] on div "017932 | TIJERAS" at bounding box center [211, 278] width 141 height 12
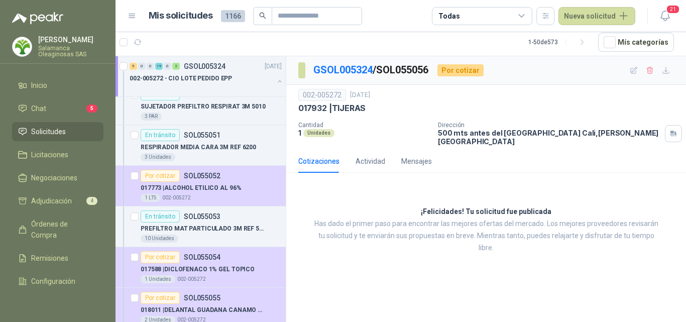
scroll to position [1255, 0]
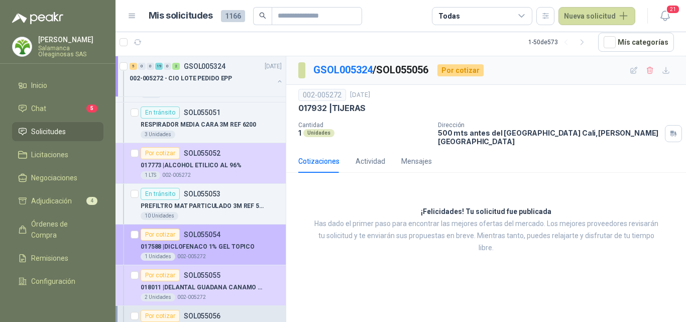
click at [224, 255] on div "1 Unidades 002-005272" at bounding box center [211, 256] width 141 height 8
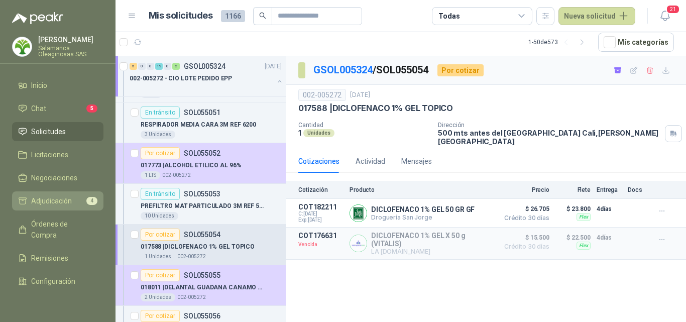
click at [55, 204] on span "Adjudicación" at bounding box center [51, 200] width 41 height 11
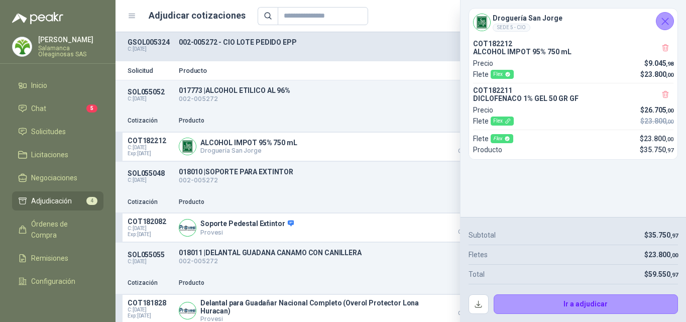
click at [665, 21] on icon "Cerrar" at bounding box center [665, 21] width 7 height 7
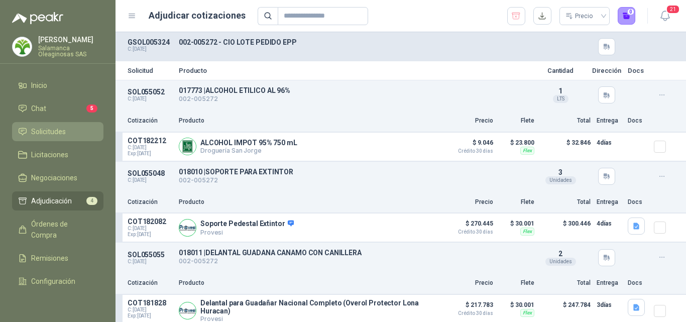
click at [64, 135] on span "Solicitudes" at bounding box center [48, 131] width 35 height 11
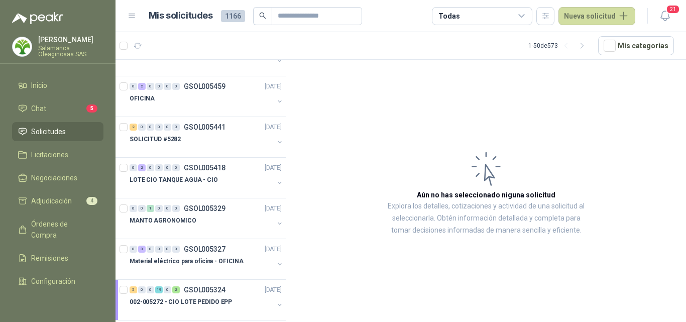
scroll to position [602, 0]
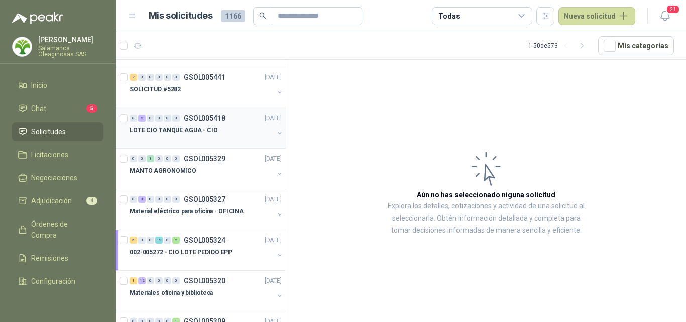
click at [222, 136] on div at bounding box center [201, 140] width 144 height 8
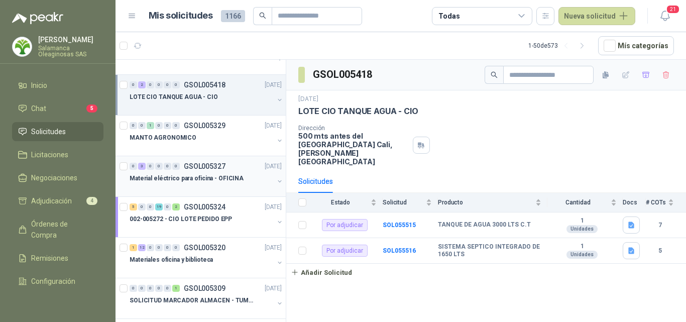
scroll to position [703, 0]
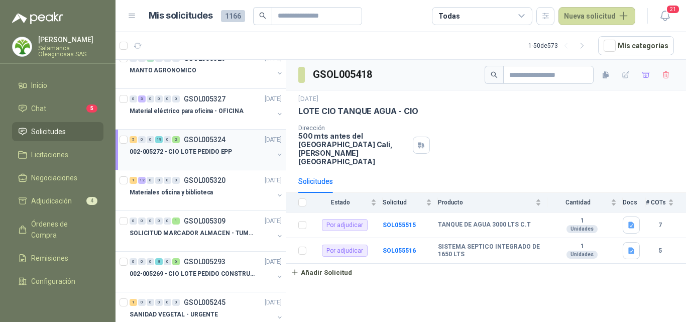
click at [212, 159] on div at bounding box center [201, 162] width 144 height 8
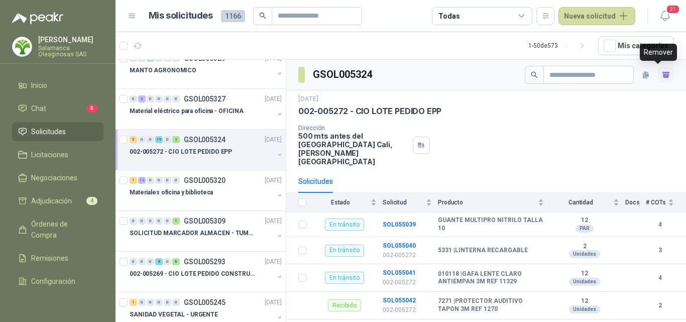
click at [662, 78] on icon "button" at bounding box center [666, 75] width 9 height 9
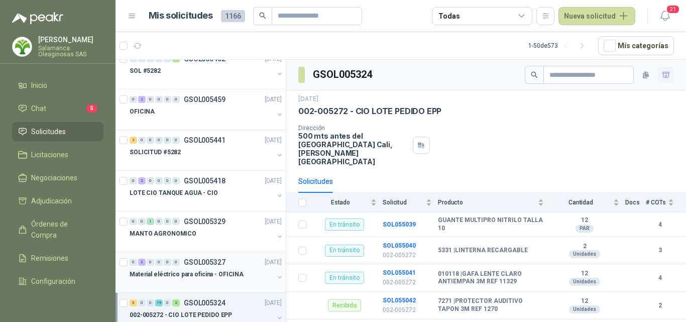
scroll to position [502, 0]
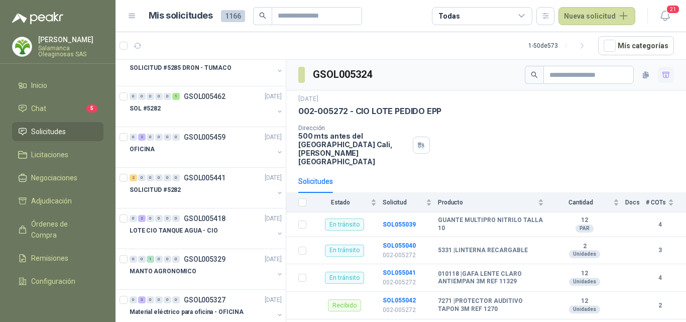
click at [52, 50] on p "Salamanca Oleaginosas SAS" at bounding box center [70, 51] width 65 height 12
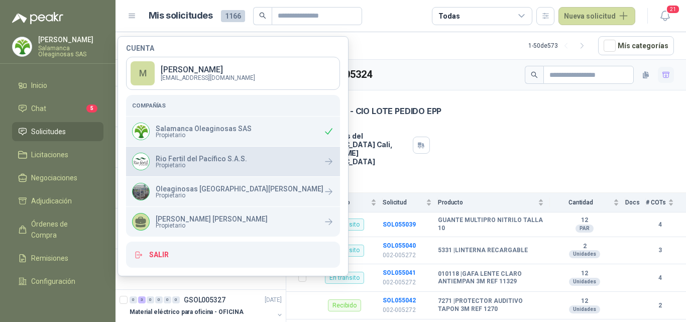
click at [209, 167] on span "Propietario" at bounding box center [201, 165] width 91 height 6
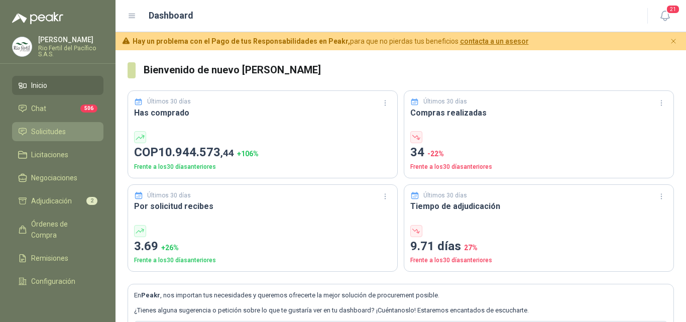
click at [52, 133] on span "Solicitudes" at bounding box center [48, 131] width 35 height 11
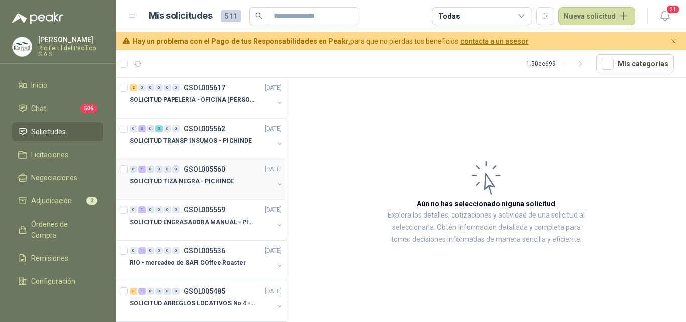
click at [210, 176] on div "SOLICITUD TIZA NEGRA - PICHINDE" at bounding box center [201, 181] width 144 height 12
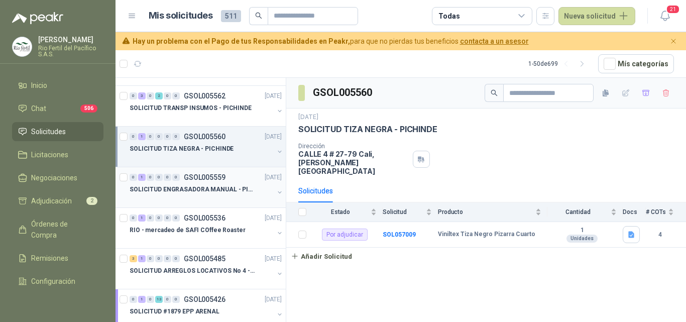
scroll to position [50, 0]
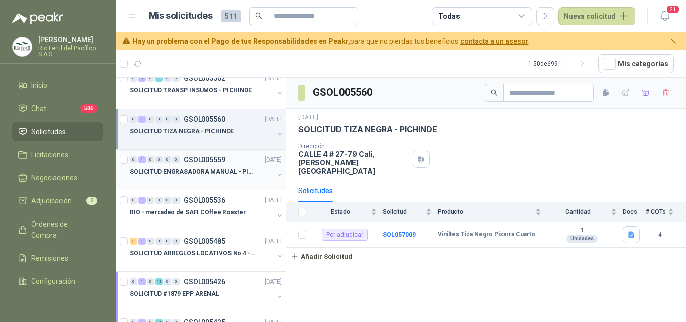
click at [210, 184] on div at bounding box center [201, 182] width 144 height 8
